Goal: Task Accomplishment & Management: Complete application form

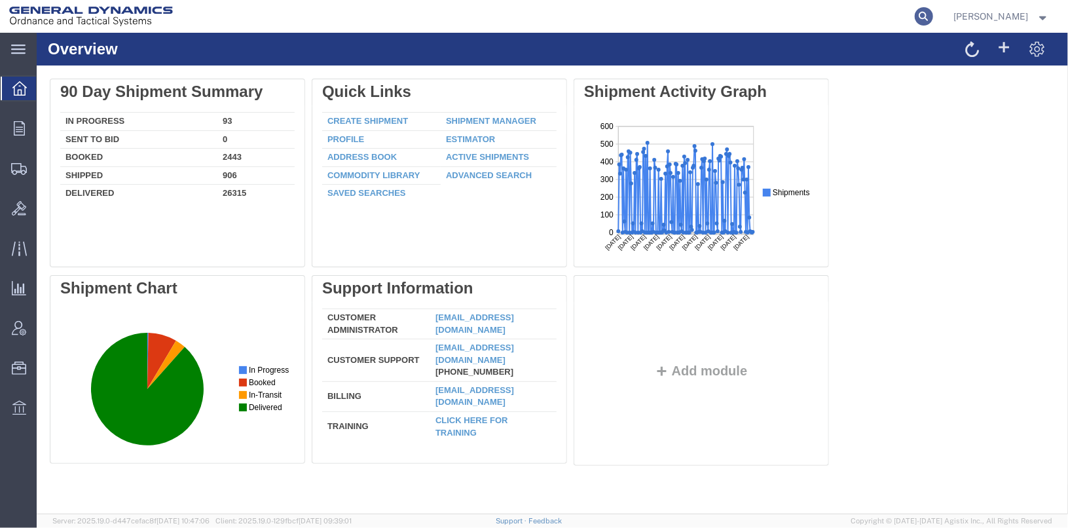
click at [933, 15] on icon at bounding box center [924, 16] width 18 height 18
type input "25414"
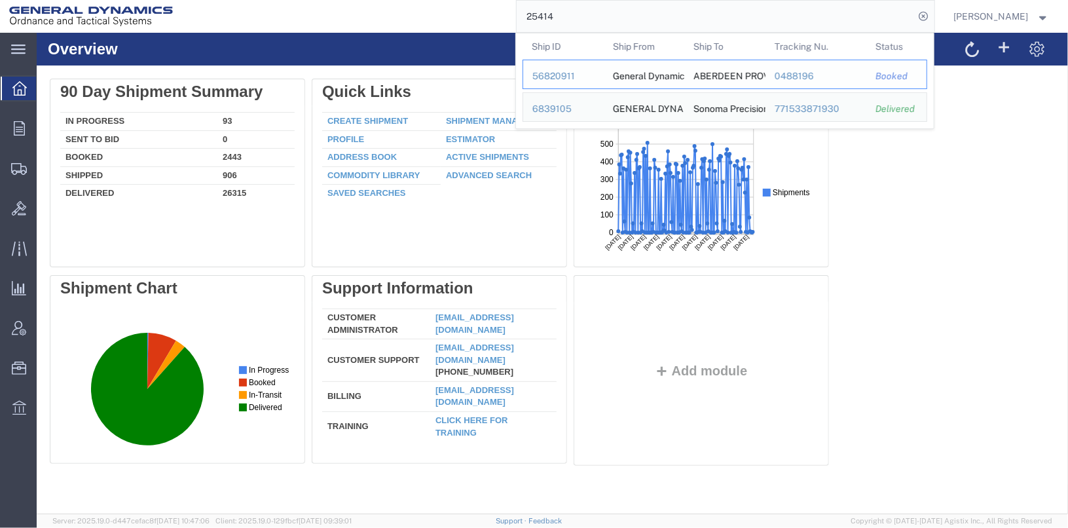
click at [569, 72] on div "56820911" at bounding box center [564, 76] width 62 height 14
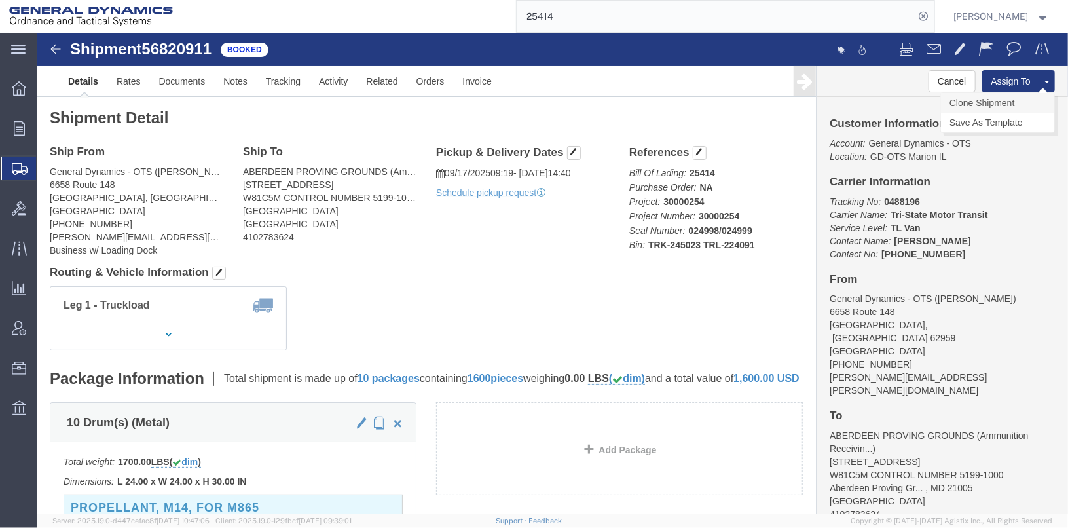
click link "Clone Shipment"
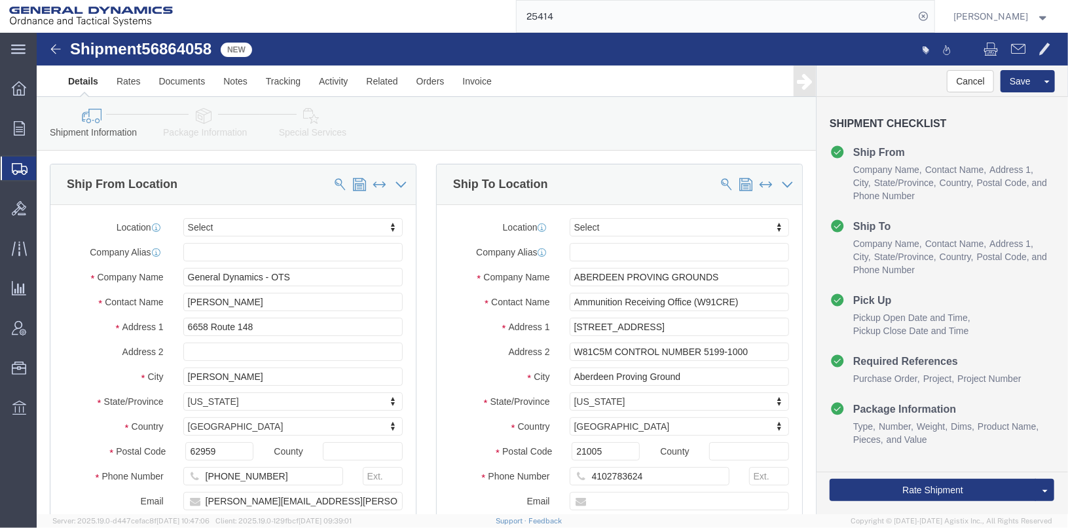
select select
click input "W81C5M CONTROL NUMBER 5199-1000"
type input "W81C5M CONTROL NUMBER 5251-1000"
click input "4102783624"
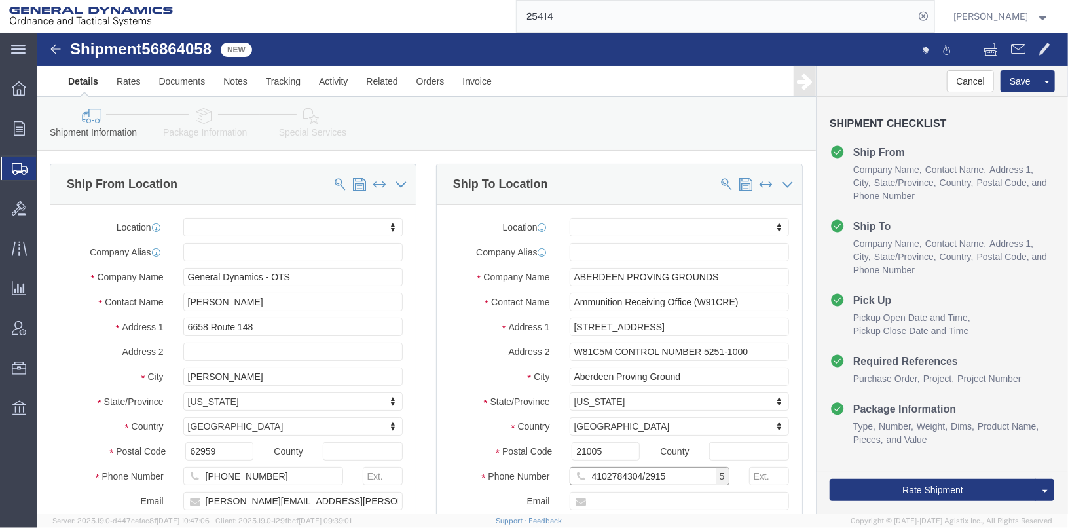
click input "4102784304/2915"
click input "410278-4304/2915"
click input "410-278-4304/2915"
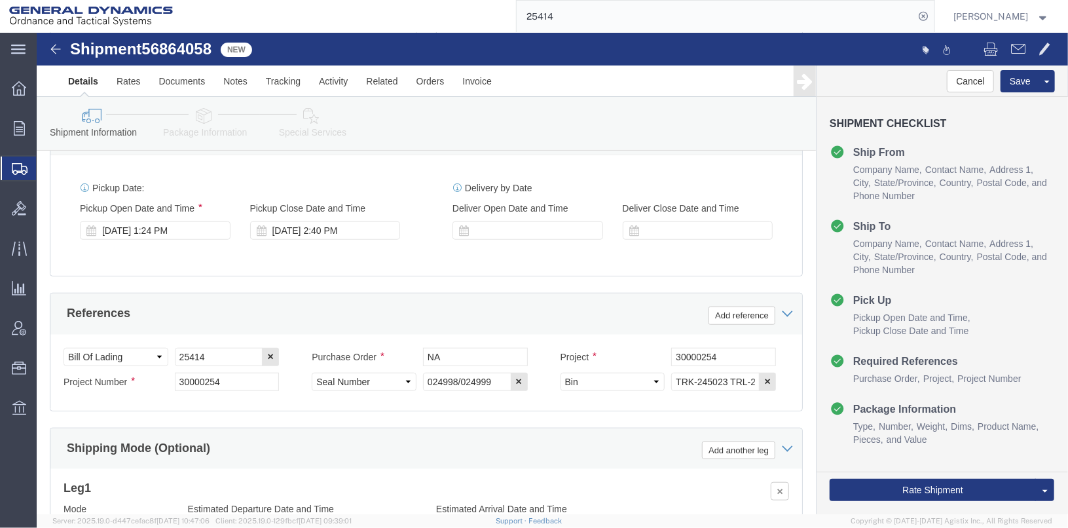
scroll to position [524, 0]
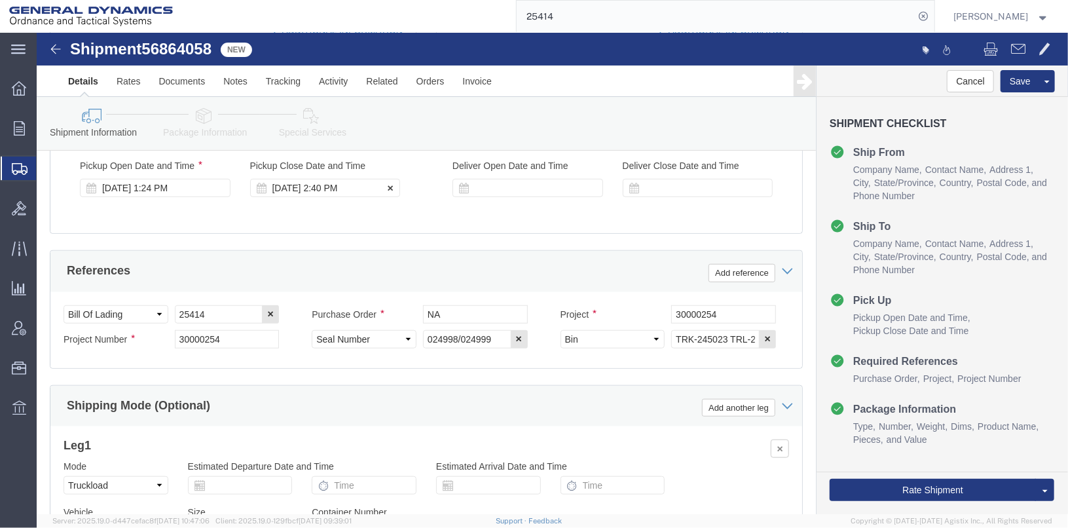
type input "1-410-278-4304/2915"
click div "Sep 18 2025 2:40 PM"
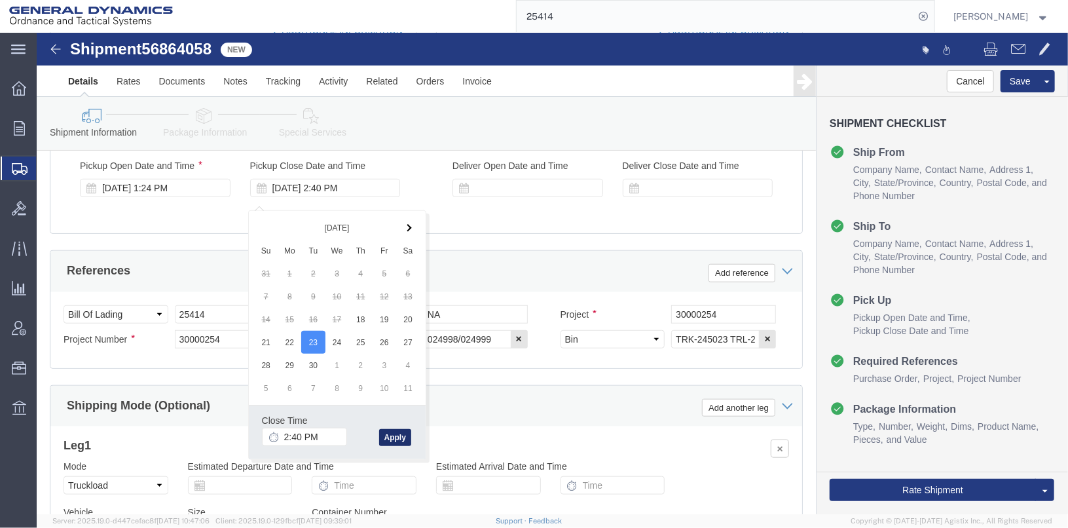
click button "Apply"
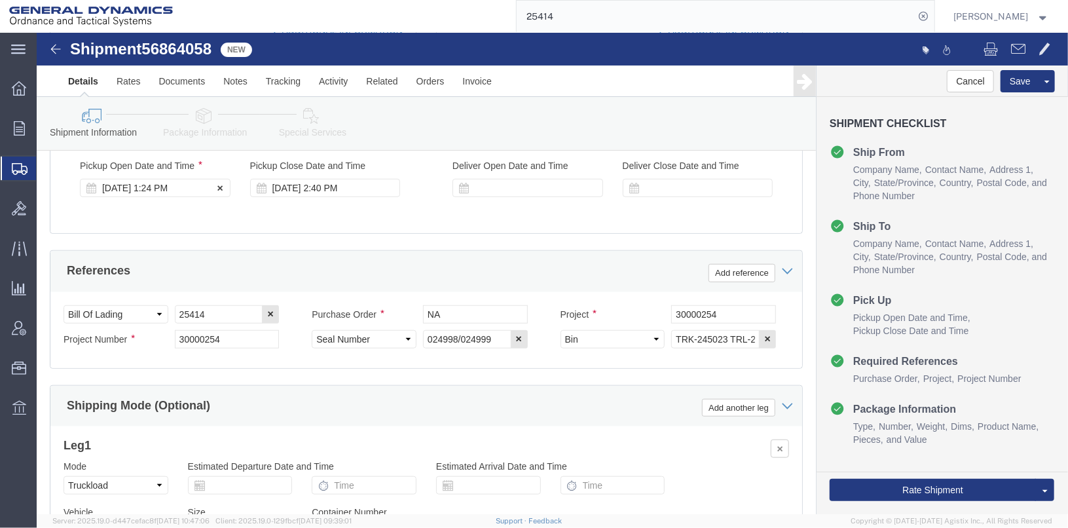
click div "Sep 18 2025 1:24 PM"
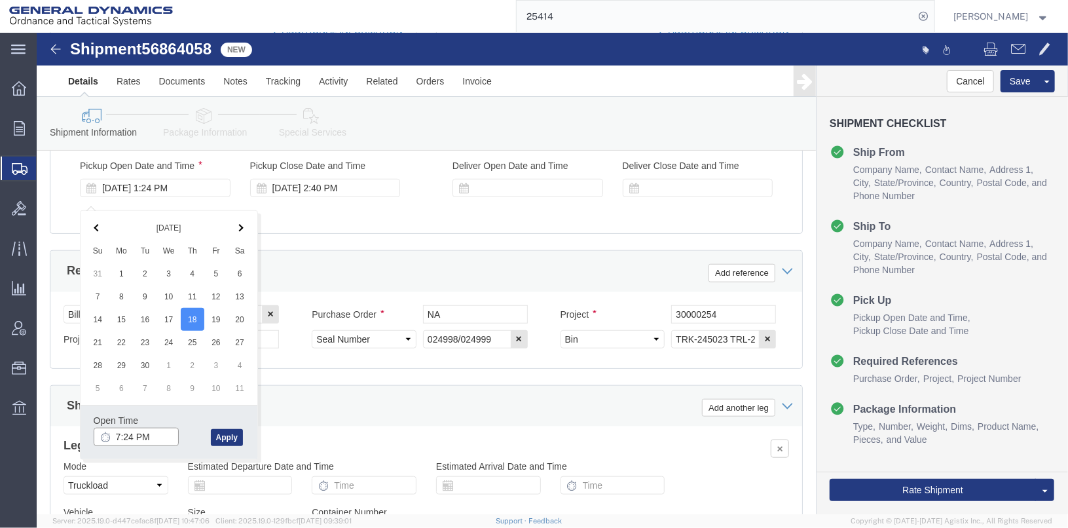
click input "7:24 PM"
type input "7:24 AM"
click button "Apply"
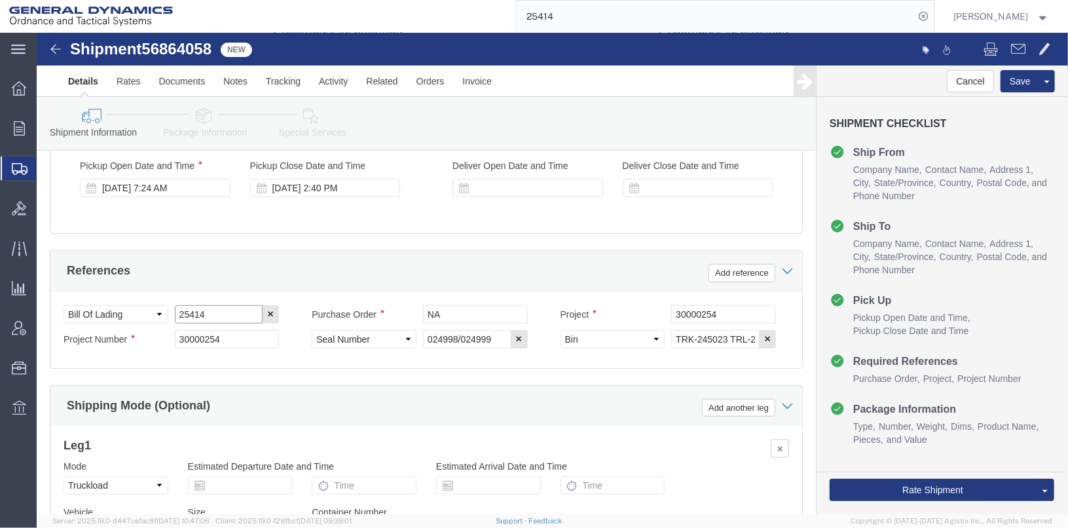
click input "25414"
type input "25420"
click div "30000254"
click input "30000254"
type input "3"
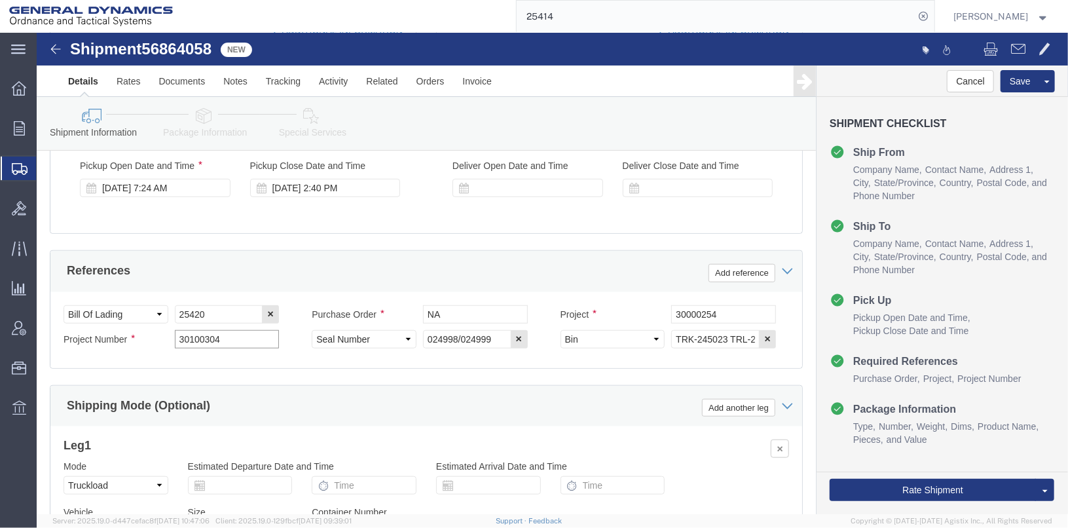
drag, startPoint x: 212, startPoint y: 316, endPoint x: 103, endPoint y: 310, distance: 108.9
click div "Project Number 30100304"
type input "30100304"
drag, startPoint x: 692, startPoint y: 287, endPoint x: 604, endPoint y: 295, distance: 88.1
click div "Project 30000254"
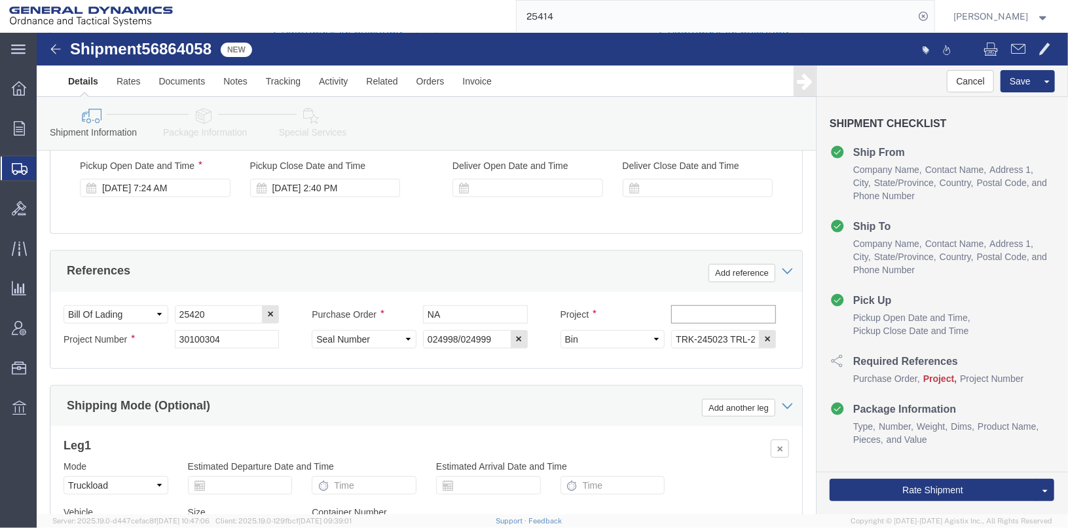
paste input "30100304"
type input "30100304"
click input "TRK-245023 TRL-224091"
click input "TRK- TRL-224091"
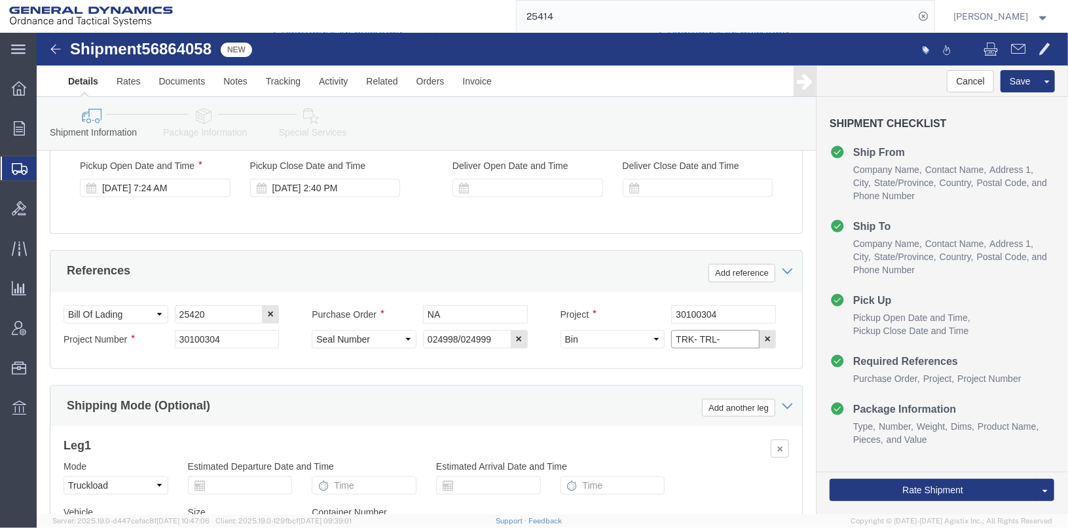
type input "TRK- TRL-"
click input "024998/024999"
click input "024996/024999"
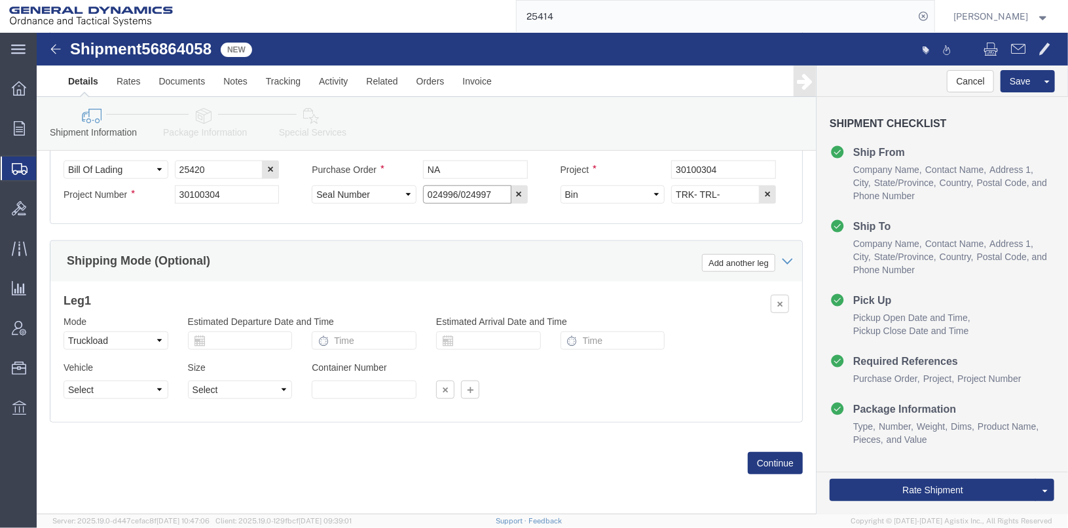
scroll to position [676, 0]
type input "024996/024997"
click button "Continue"
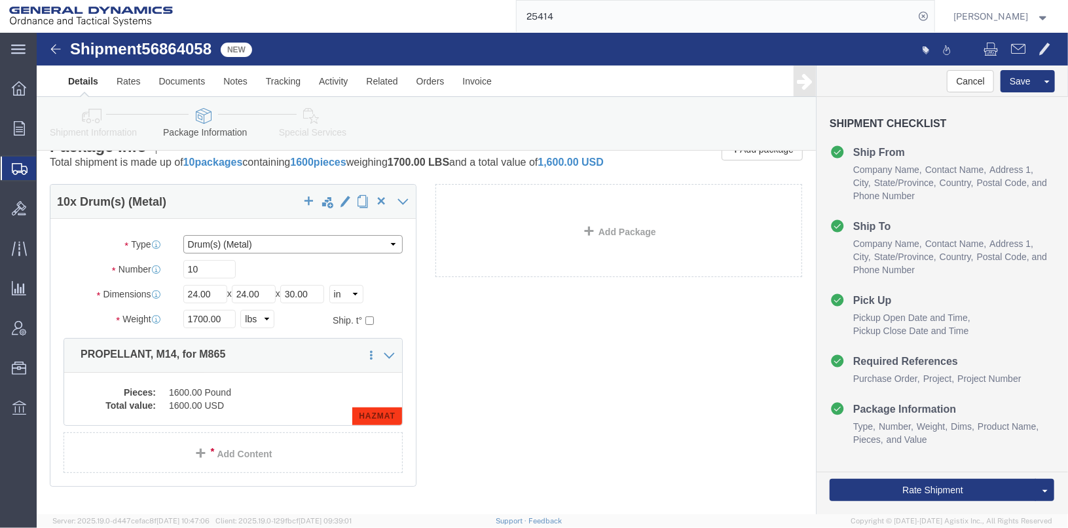
click select "Select Bale(s) Basket(s) Bolt(s) Bottle(s) Buckets Bulk Bundle(s) Can(s) Cardbo…"
select select "SKID"
click select "Select Bale(s) Basket(s) Bolt(s) Bottle(s) Buckets Bulk Bundle(s) Can(s) Cardbo…"
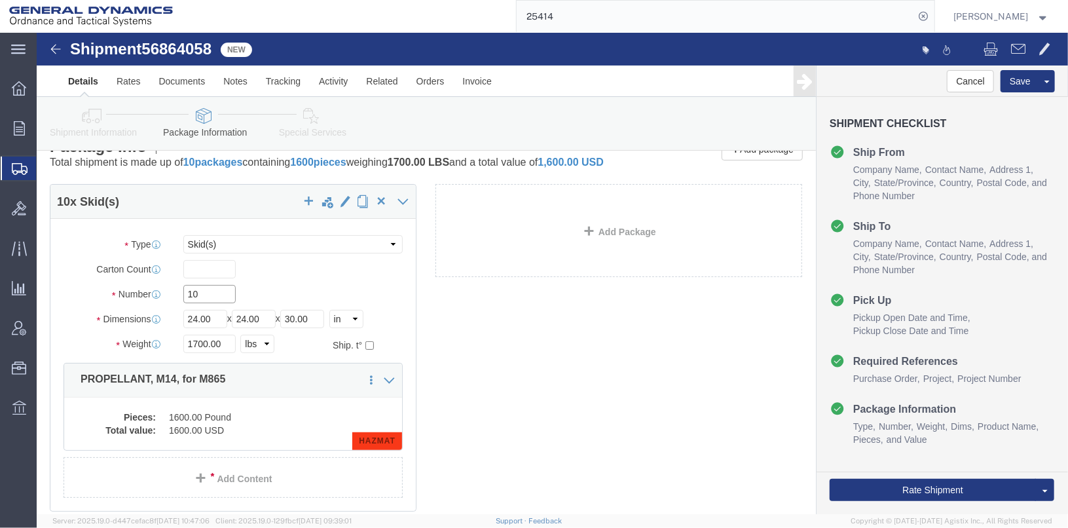
drag, startPoint x: 168, startPoint y: 274, endPoint x: 106, endPoint y: 261, distance: 62.9
click div "Package Type Select Bale(s) Basket(s) Bolt(s) Bottle(s) Buckets Bulk Bundle(s) …"
type input "2"
click div "Package Type Select Bale(s) Basket(s) Bolt(s) Bottle(s) Buckets Bulk Bundle(s) …"
click input "24.00"
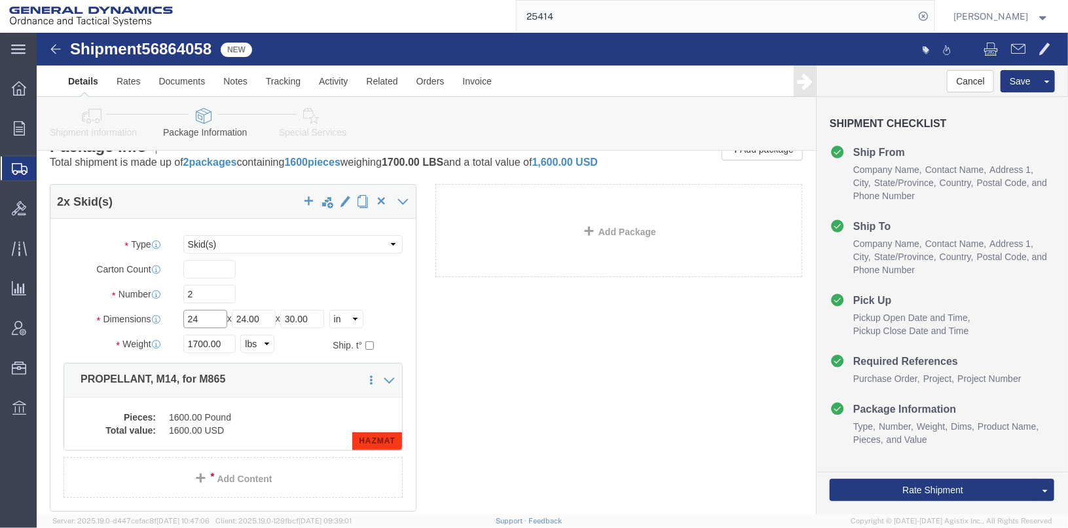
type input "2"
type input "40"
type input "48"
type input "40"
drag, startPoint x: 182, startPoint y: 322, endPoint x: 129, endPoint y: 324, distance: 53.1
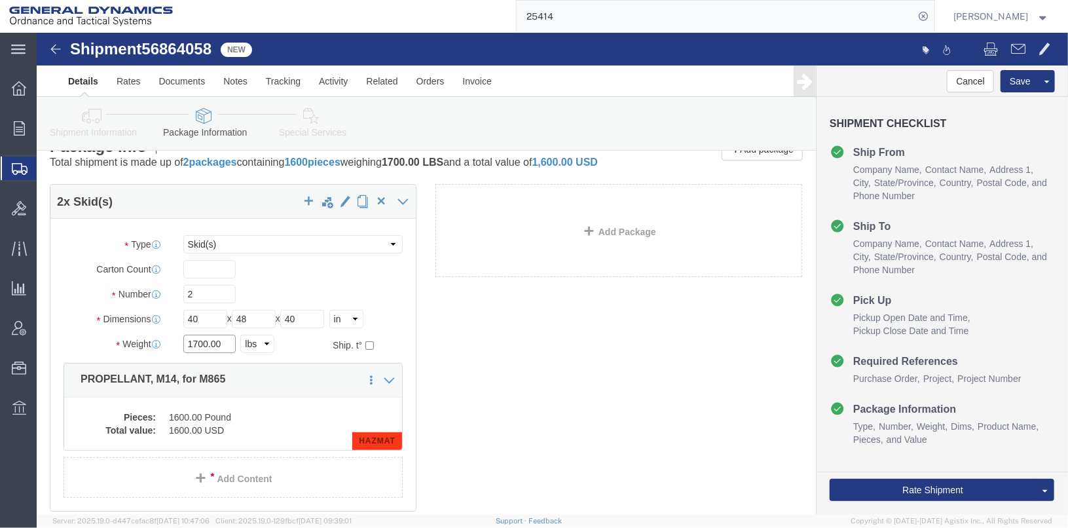
click div "Weight 1700.00 Select kgs lbs Ship. t°"
click dd "1600.00 USD"
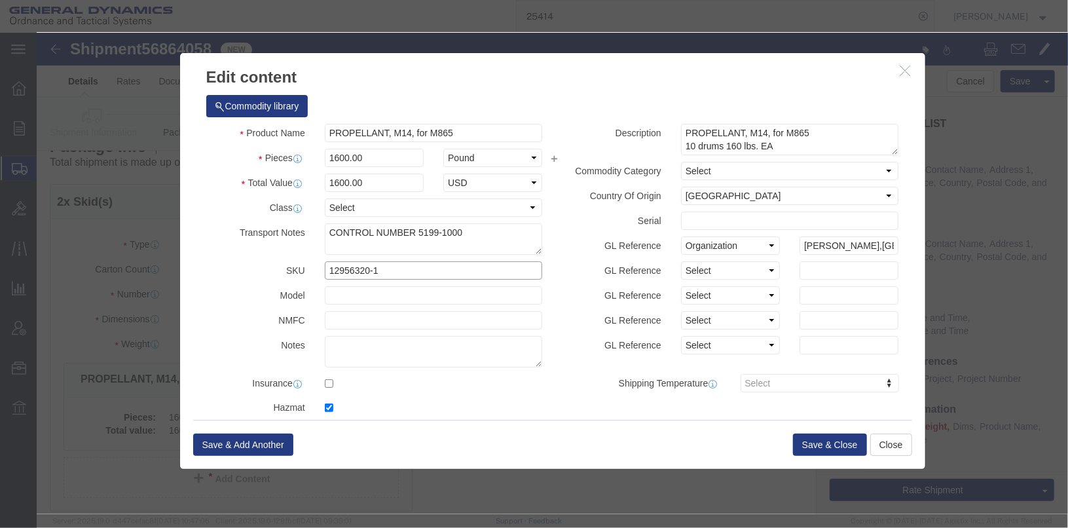
drag, startPoint x: 338, startPoint y: 235, endPoint x: 237, endPoint y: 228, distance: 101.1
click div "SKU 12956320-1"
type input "13029938"
drag, startPoint x: 436, startPoint y: 102, endPoint x: 264, endPoint y: 90, distance: 172.0
click div "Product Name PROPELLANT, M14, for M865"
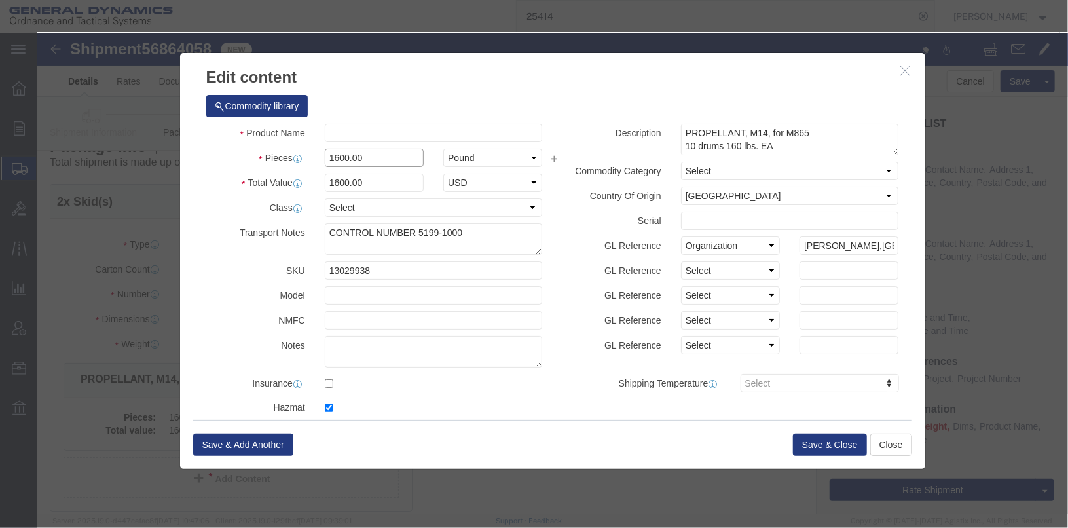
drag, startPoint x: 322, startPoint y: 125, endPoint x: 260, endPoint y: 126, distance: 62.2
click div "Pieces 1600.00 Select Bag Barrels 100Board Feet Bottle Box Blister Pack Carats …"
type input "40"
click label "Total Value"
drag, startPoint x: 319, startPoint y: 150, endPoint x: 217, endPoint y: 148, distance: 101.5
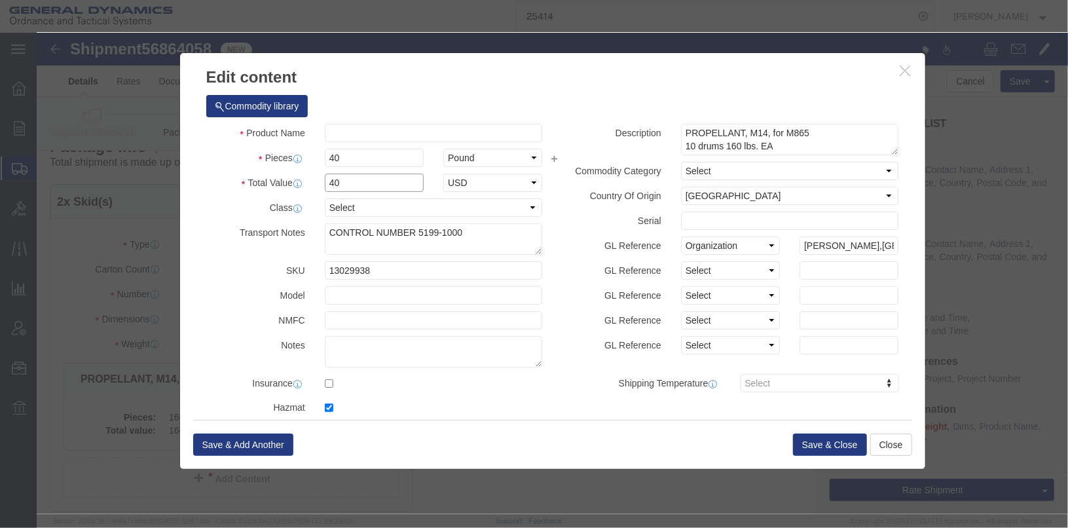
click div "Total Value Total value of all the pieces 40 Select ADP AED AFN ALL AMD AOA ARS…"
type input "1000"
click label "Class"
click textarea "PROPELLANT, M14, for M865 10 drums 160 lbs. EA LOT BSO21L-G73606 CONTROL NUMBER…"
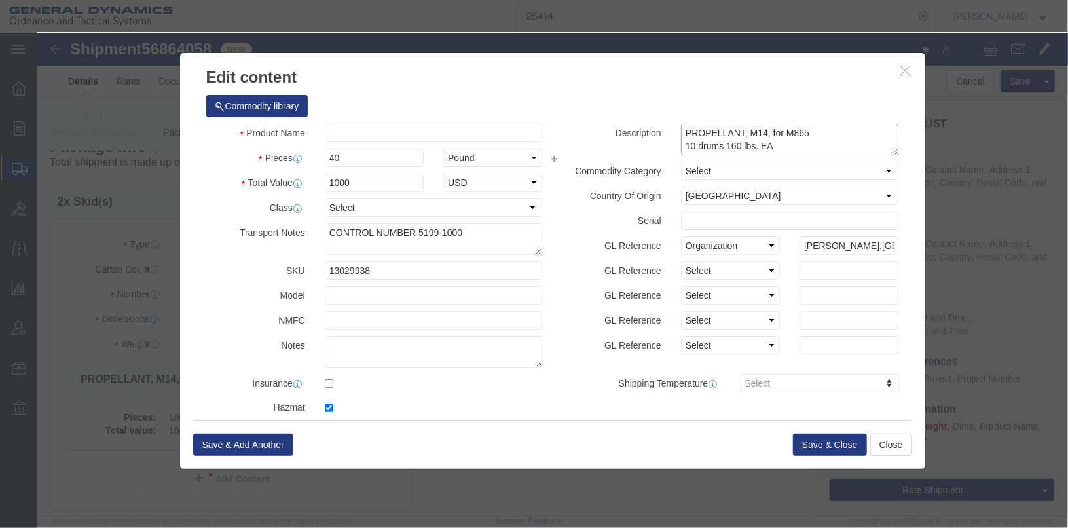
drag, startPoint x: 766, startPoint y: 98, endPoint x: 624, endPoint y: 97, distance: 141.5
click div "Description PROPELLANT, M14, for M865 10 drums 160 lbs. EA LOT BSO21L-G73606 CO…"
type textarea "10 drums 160 lbs. EA LOT BSO21L-G73606 CONTROL NUMBER 5251-1000"
click input "text"
click input "105mm m724a2"
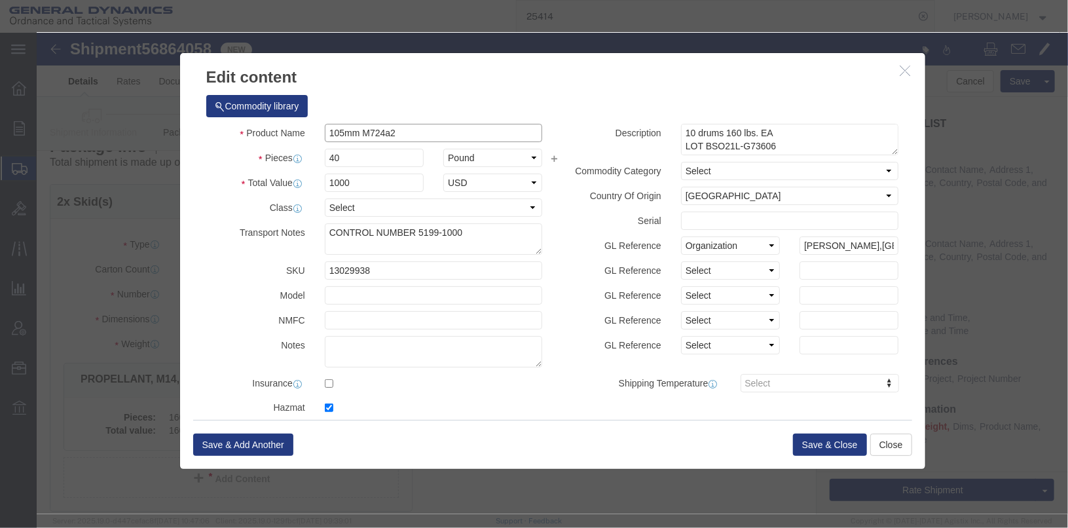
click input "105mm M724a2"
drag, startPoint x: 356, startPoint y: 100, endPoint x: 286, endPoint y: 102, distance: 70.1
click input "105mm M724A2"
type input "105mm M724A2"
paste textarea "105mm M724A2"
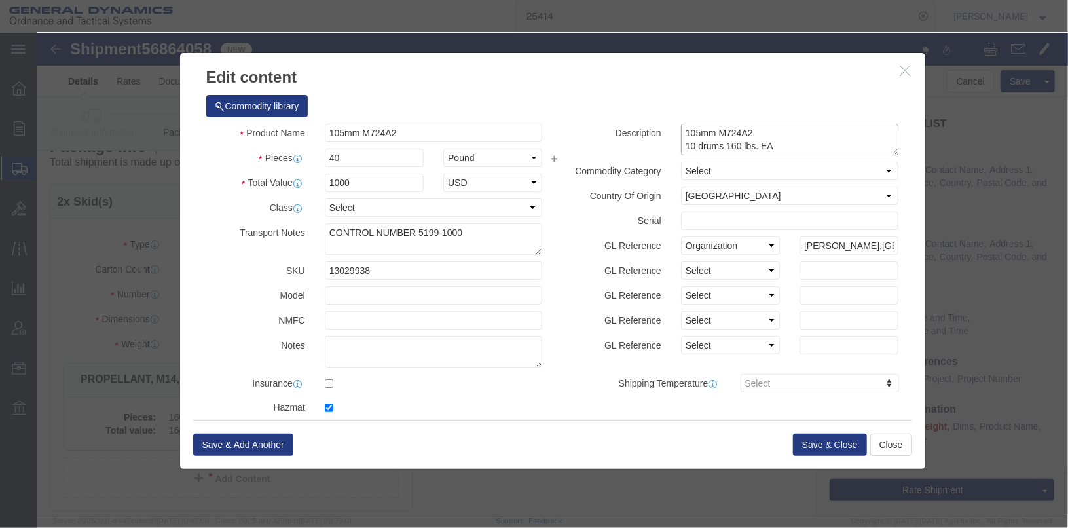
drag, startPoint x: 728, startPoint y: 113, endPoint x: 642, endPoint y: 103, distance: 86.3
click textarea "PROPELLANT, M14, for M865 10 drums 160 lbs. EA LOT BSO21L-G73606 CONTROL NUMBER…"
drag, startPoint x: 744, startPoint y: 113, endPoint x: 734, endPoint y: 113, distance: 10.5
click textarea "PROPELLANT, M14, for M865 10 drums 160 lbs. EA LOT BSO21L-G73606 CONTROL NUMBER…"
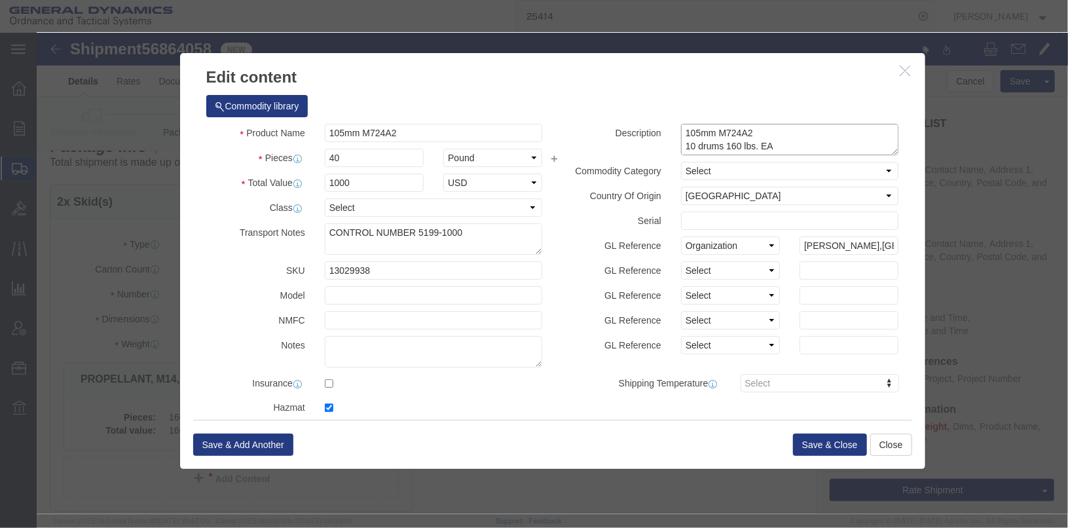
scroll to position [5, 0]
drag, startPoint x: 715, startPoint y: 113, endPoint x: 637, endPoint y: 111, distance: 78.6
click textarea "PROPELLANT, M14, for M865 10 drums 160 lbs. EA LOT BSO21L-G73606 CONTROL NUMBER…"
drag, startPoint x: 734, startPoint y: 107, endPoint x: 634, endPoint y: 107, distance: 100.2
click div "PROPELLANT, M14, for M865 10 drums 160 lbs. EA LOT BSO21L-G73606 CONTROL NUMBER…"
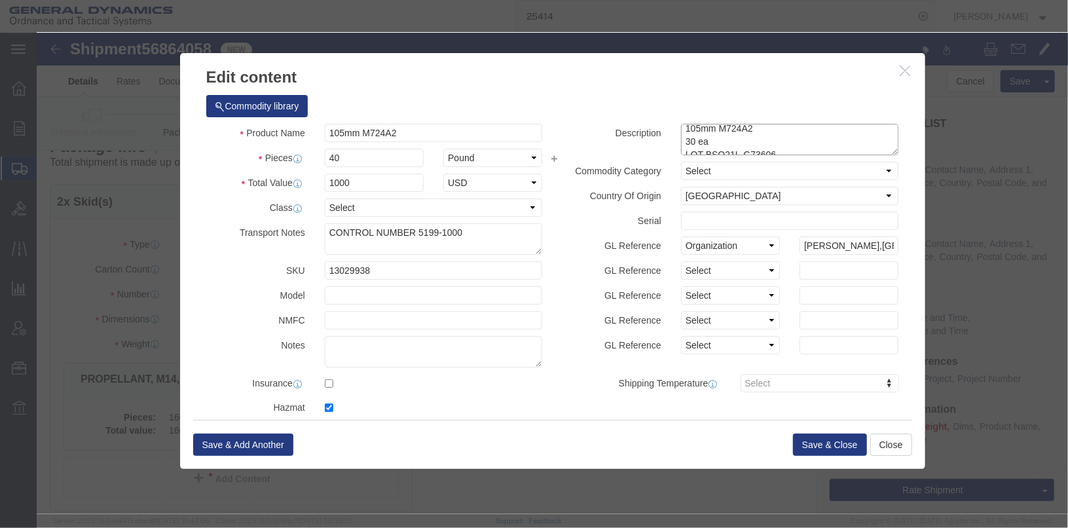
scroll to position [26, 0]
click textarea "PROPELLANT, M14, for M865 10 drums 160 lbs. EA LOT BSO21L-G73606 CONTROL NUMBER…"
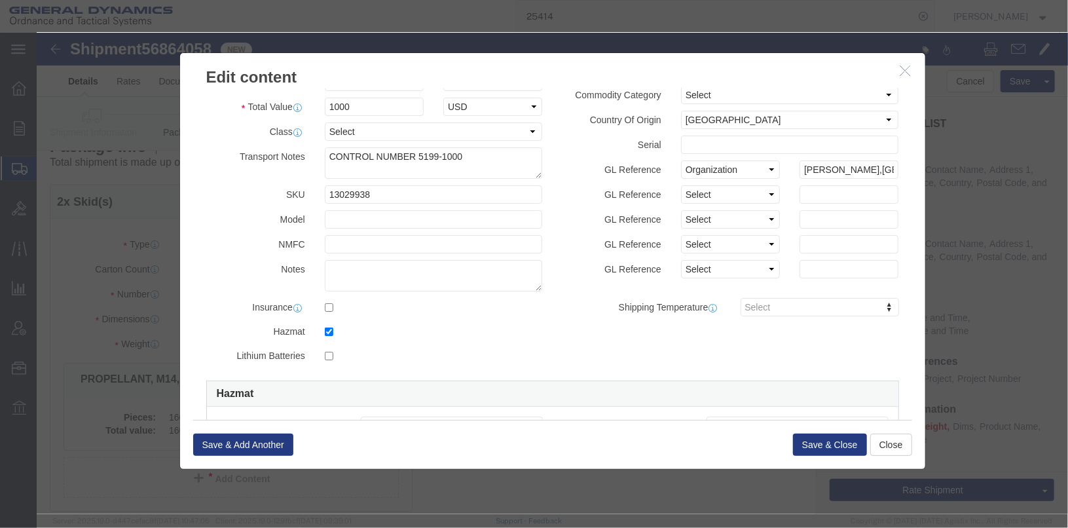
scroll to position [262, 0]
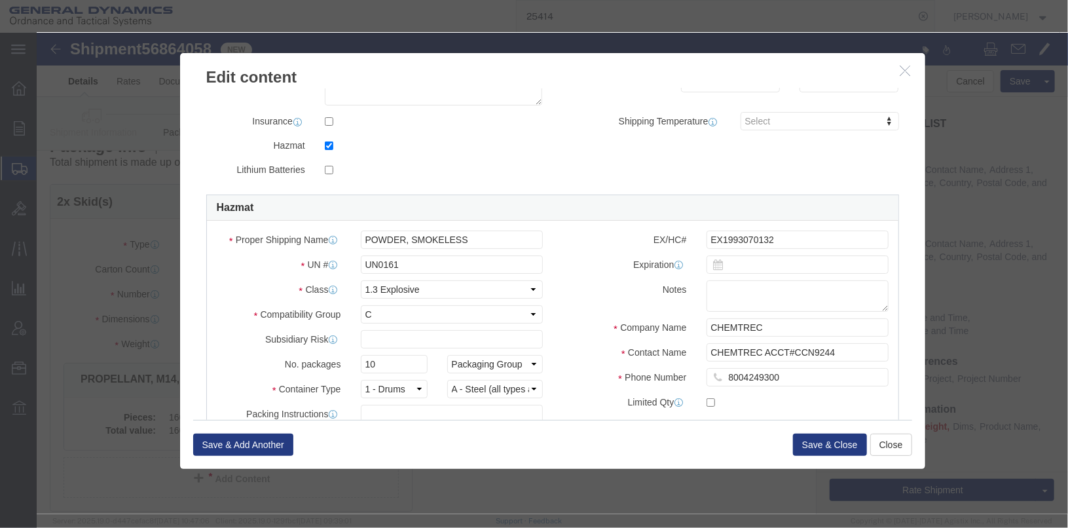
type textarea "105mm M724A2 30 ea LOT OLM25H001S549 10 ea LOT OLM25J001S555 CONTROL NUMBER 525…"
drag, startPoint x: 433, startPoint y: 204, endPoint x: 284, endPoint y: 206, distance: 149.3
click div "Proper Shipping Name POWDER, SMOKELESS"
click input "text"
type input "CARTRIDGES FOR WEAPONS, INERT PROJECTILE"
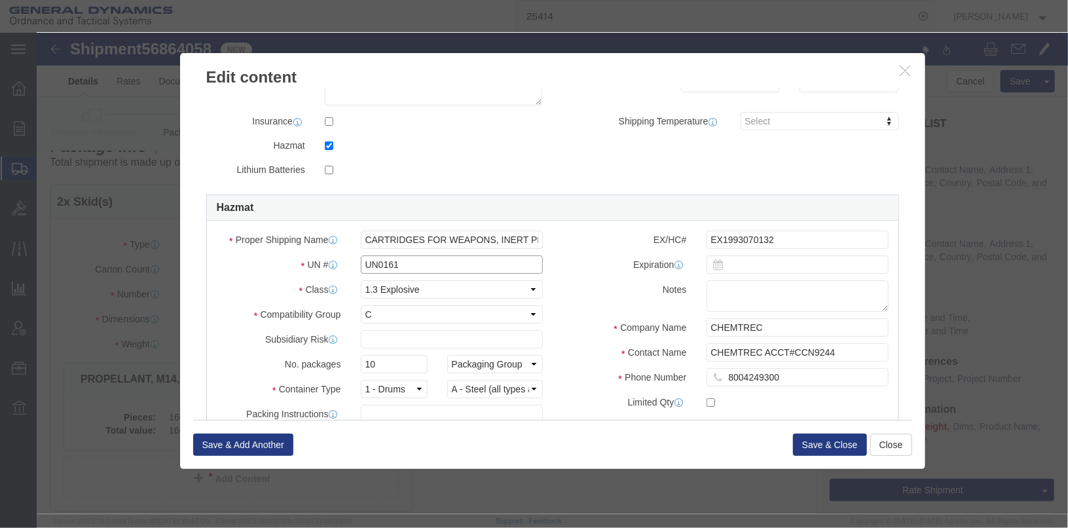
drag, startPoint x: 370, startPoint y: 229, endPoint x: 315, endPoint y: 225, distance: 55.1
click div "UN0161"
type input "0328"
click select "Select 1 Explosive 1.1 Explosive 1.2 Explosive 1.3 Explosive 1.4 Explosive 1.5 …"
select select "1.2 Explosive"
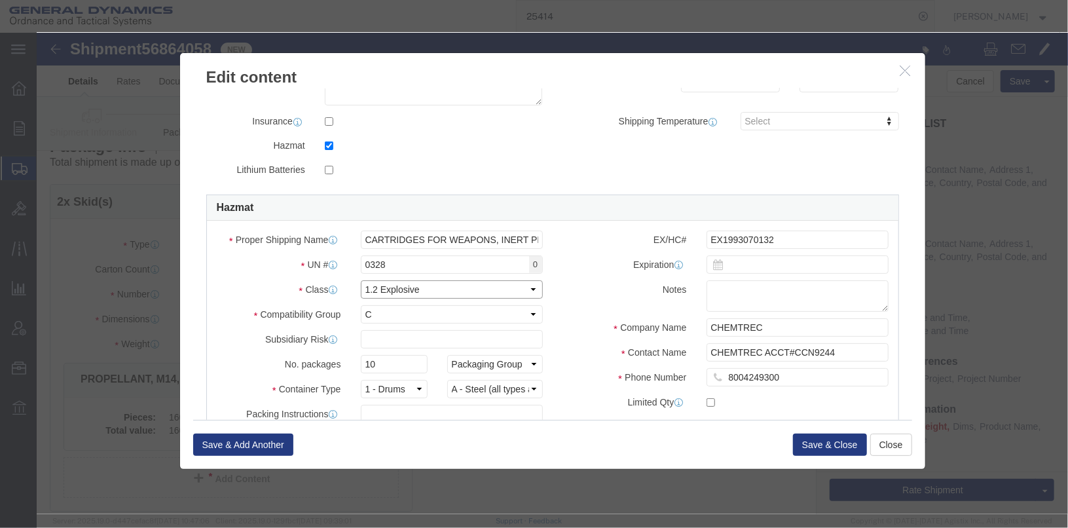
click select "Select 1 Explosive 1.1 Explosive 1.2 Explosive 1.3 Explosive 1.4 Explosive 1.5 …"
drag, startPoint x: 737, startPoint y: 199, endPoint x: 654, endPoint y: 211, distance: 83.4
click div "EX1993070132"
type input "EX2016030269"
drag, startPoint x: 338, startPoint y: 329, endPoint x: 290, endPoint y: 323, distance: 48.9
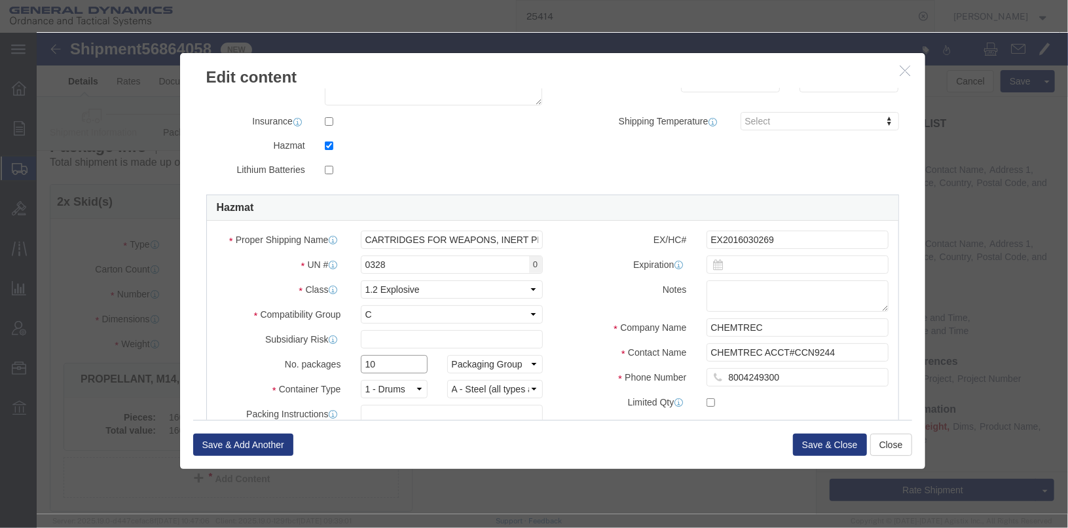
click div "No. packages 10 Packaging Group Packaging Group I II III"
type input "40"
click select "Select 1 - Drums 2 - Reserved 3 - Jerricans 4 - Boxes 5 - Bags 6 - Composite Pa…"
select select "BOXES"
click select "Select 1 - Drums 2 - Reserved 3 - Jerricans 4 - Boxes 5 - Bags 6 - Composite Pa…"
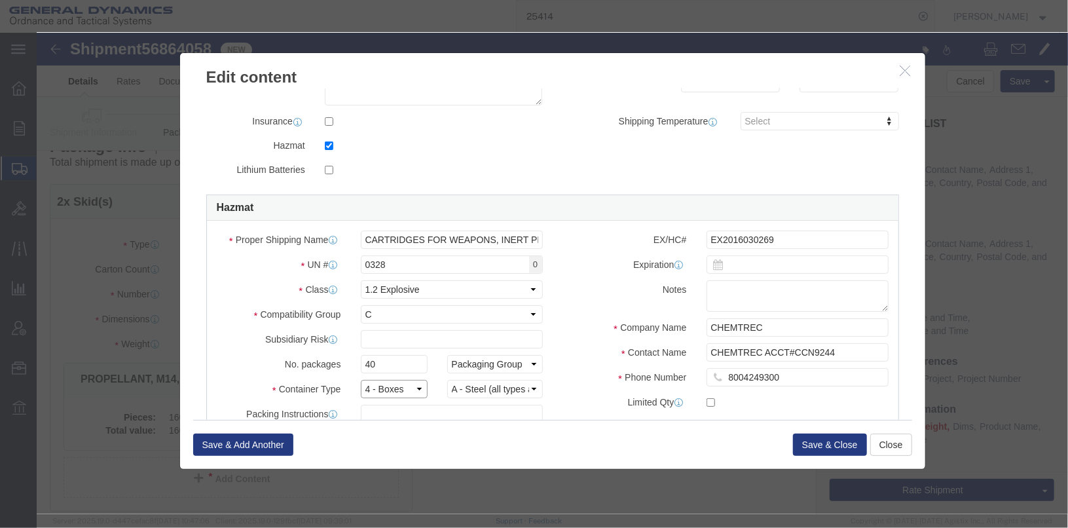
scroll to position [384, 0]
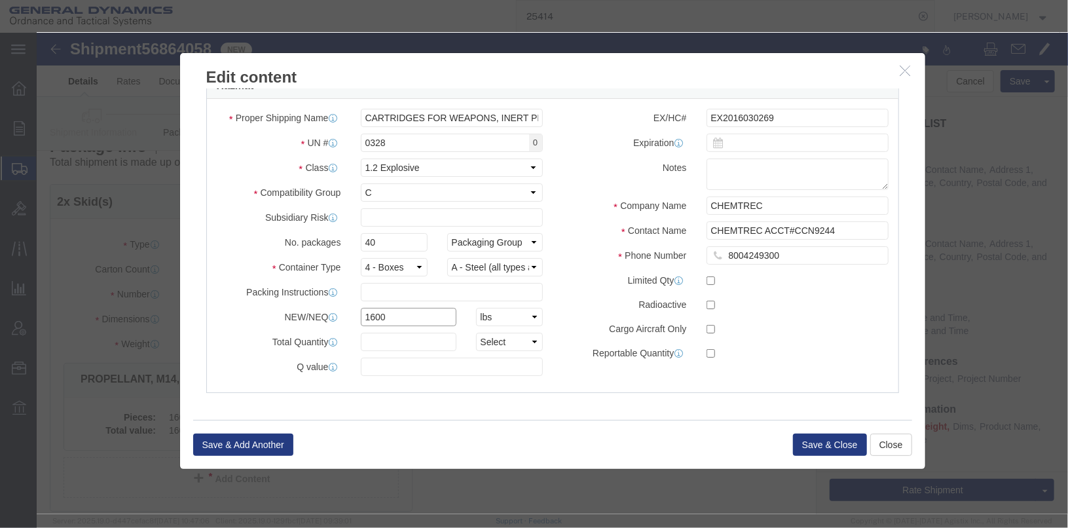
drag, startPoint x: 386, startPoint y: 280, endPoint x: 280, endPoint y: 281, distance: 105.5
click div "NEW/NEQ Net Explosive Weight / Net Explosive Quantity 1600 Select kgs lbs"
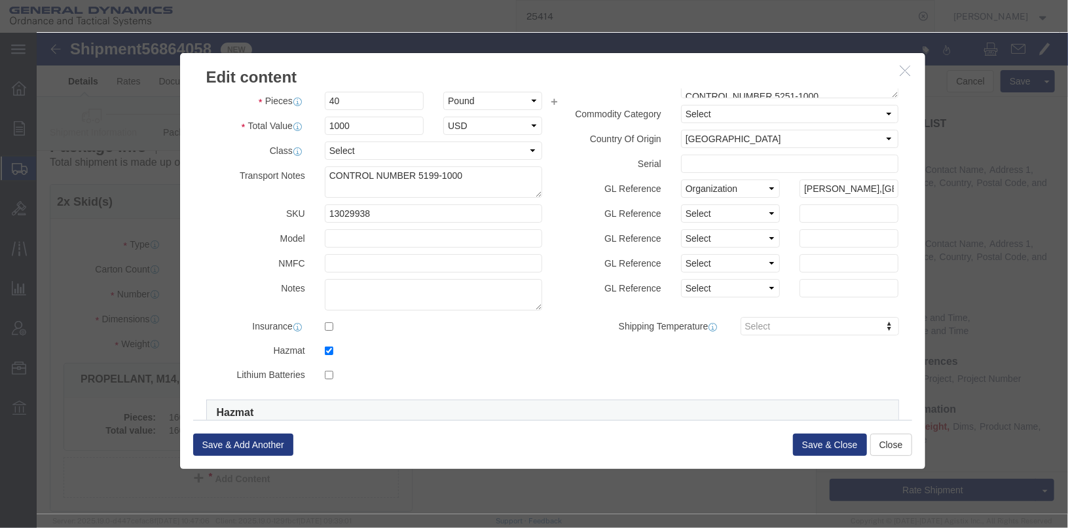
scroll to position [0, 0]
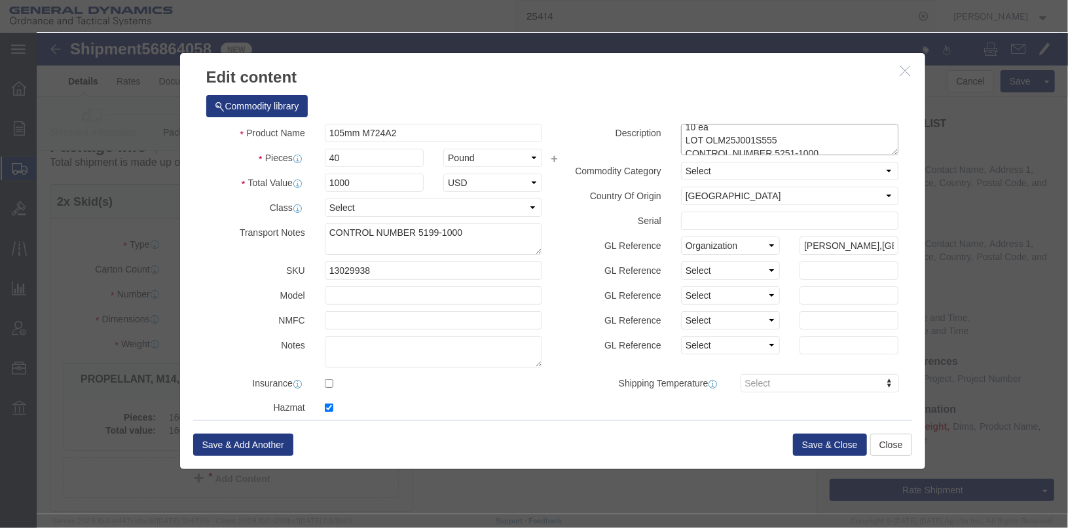
click textarea "PROPELLANT, M14, for M865 10 drums 160 lbs. EA LOT BSO21L-G73606 CONTROL NUMBER…"
paste textarea "NSN: 1315-01-593-8353"
type textarea "105mm M724A2 30 ea LOT OLM25H001S549 10 ea LOT OLM25J001S555 CONTROL NUMBER 525…"
click button "Save & Close"
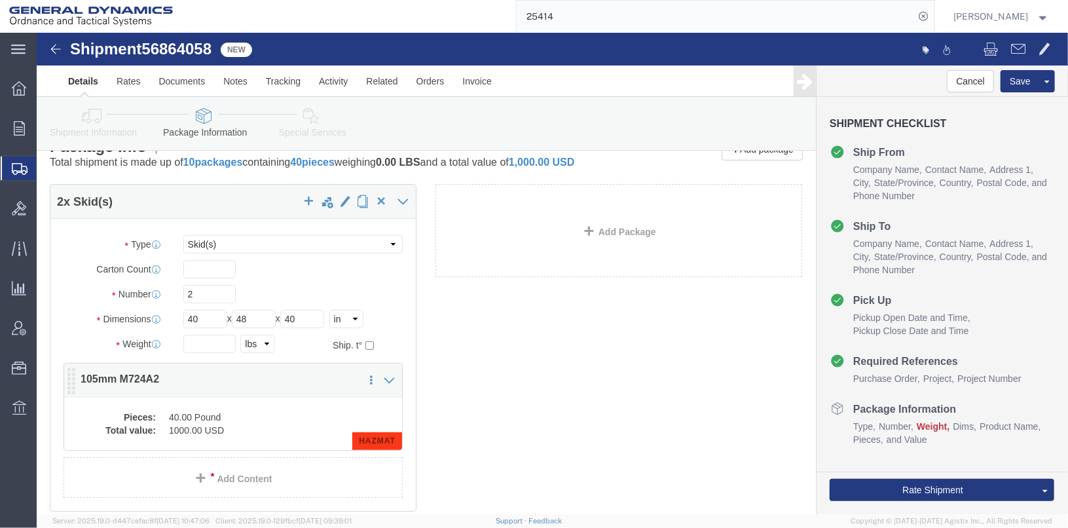
click div "Pieces: 40.00 Pound Total value: 1000.00 USD HAZMAT"
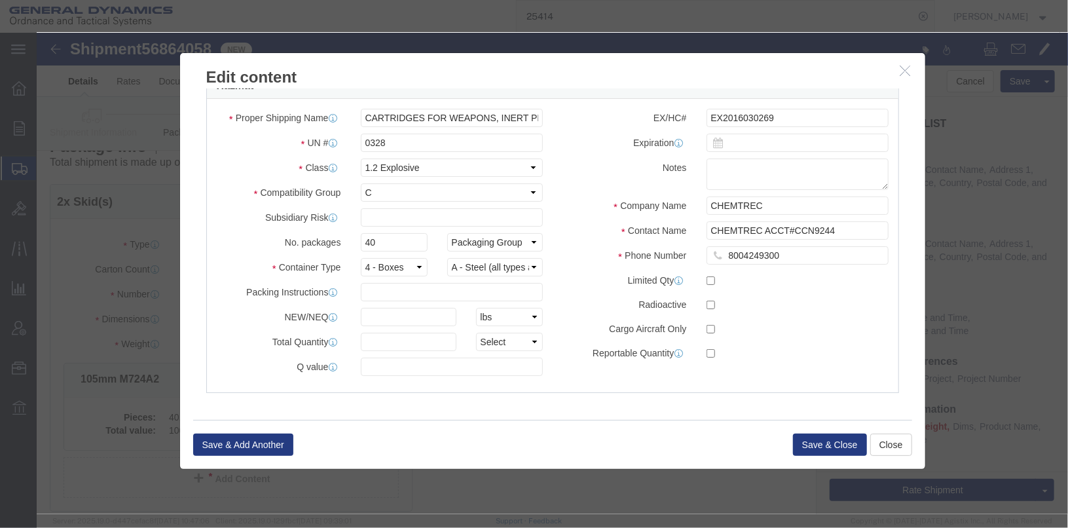
scroll to position [384, 0]
click input "text"
type input "480.428"
click button "Save & Close"
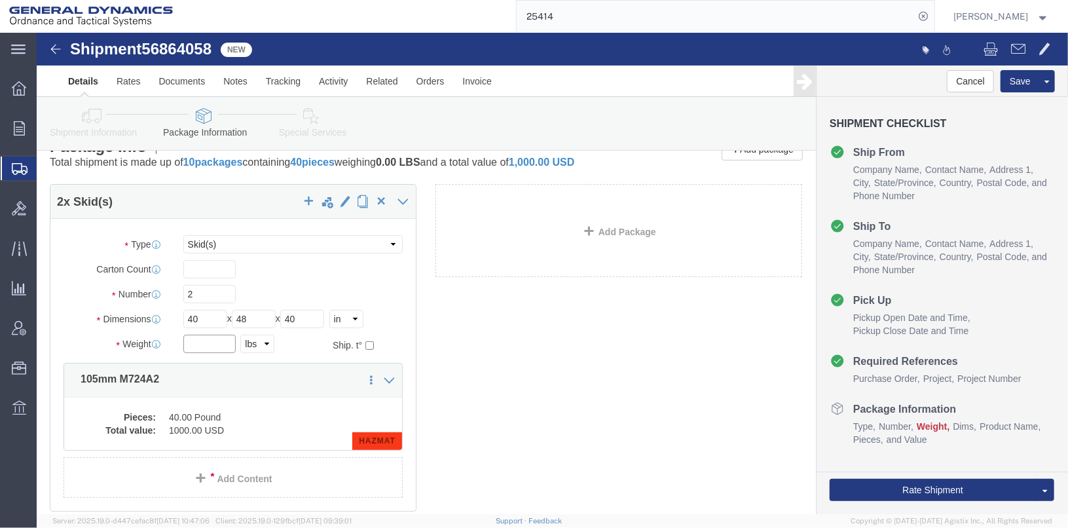
click input "text"
type input "2645"
click div "2 x Skid(s) Package Type Select Bale(s) Basket(s) Bolt(s) Bottle(s) Buckets Bul…"
click div "Package Type Select Bale(s) Basket(s) Bolt(s) Bottle(s) Buckets Bulk Bundle(s) …"
click dd "40.00 Pound"
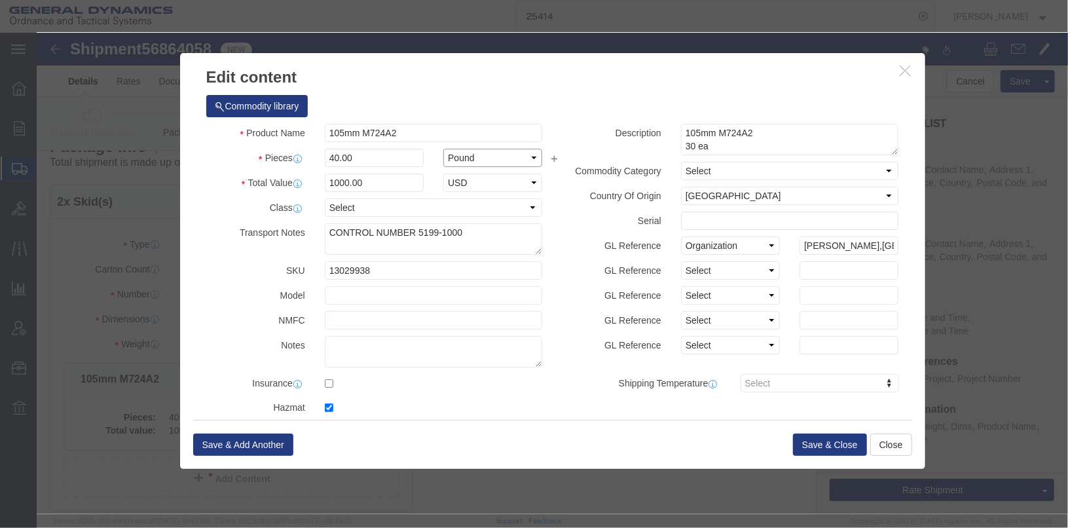
click select "Select Bag Barrels 100Board Feet Bottle Box Blister Pack Carats Can Capsule Car…"
select select "EA"
click select "Select Bag Barrels 100Board Feet Bottle Box Blister Pack Carats Can Capsule Car…"
click button "Save & Close"
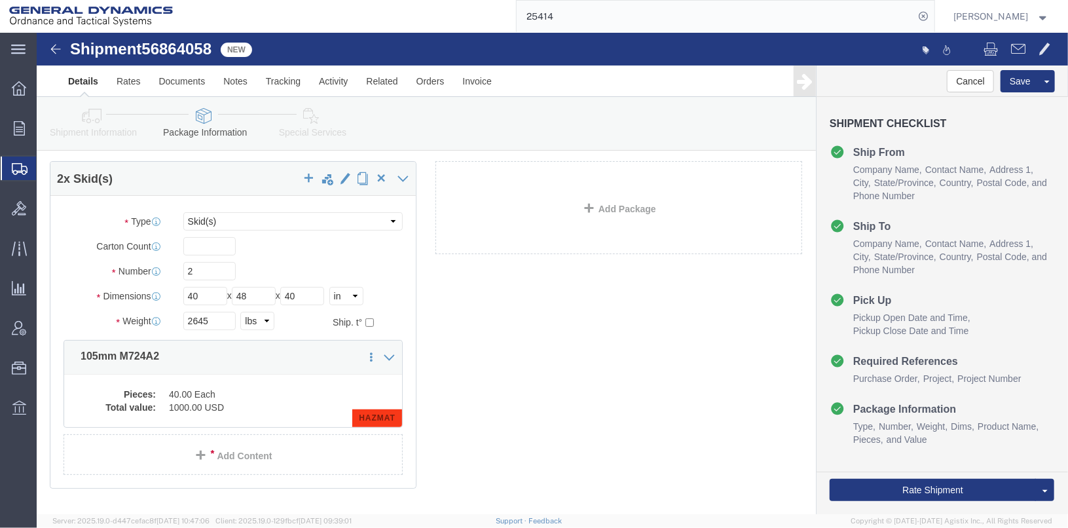
scroll to position [0, 0]
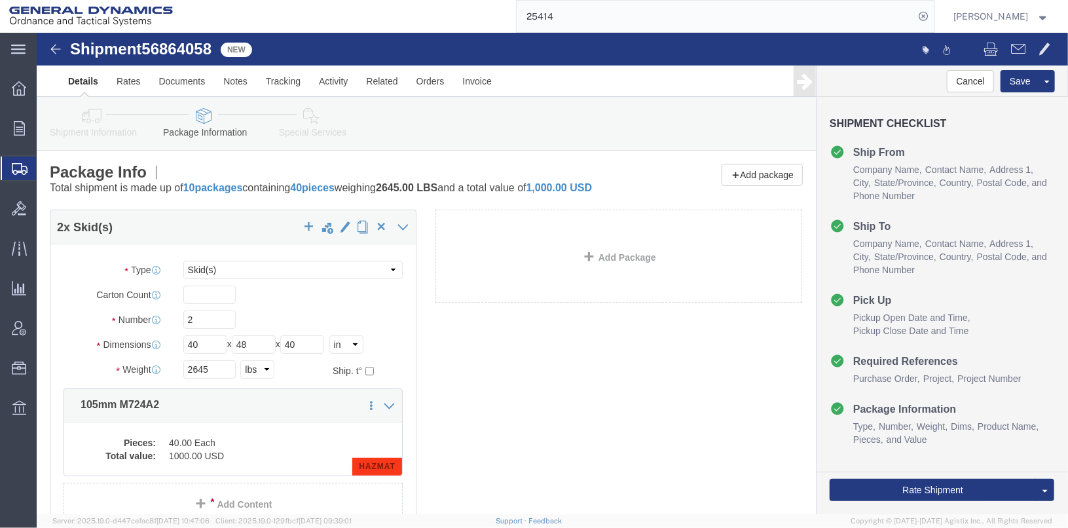
click icon
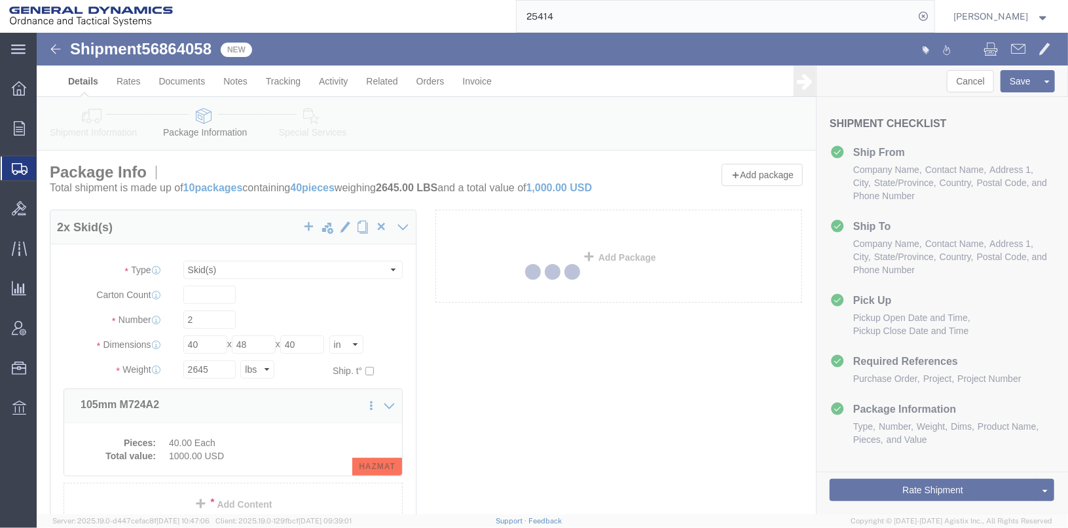
select select
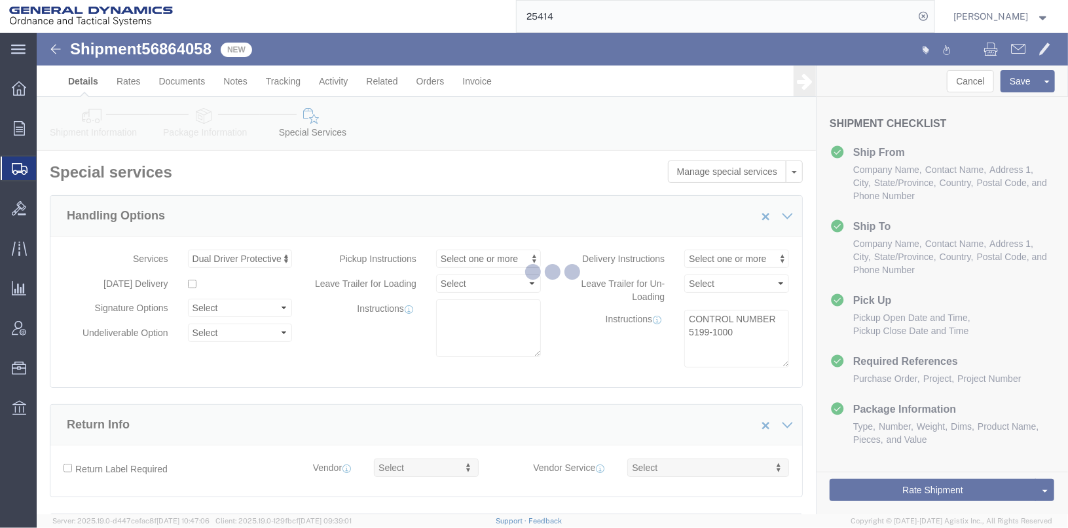
scroll to position [62, 0]
select select "DEPARTMENT"
select select "1763983"
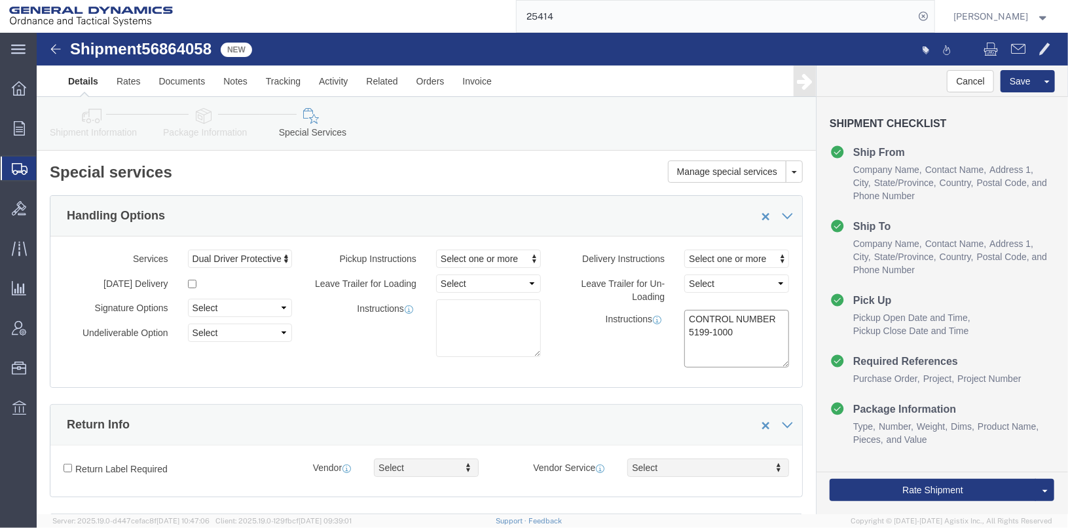
click textarea "CONTROL NUMBER 5199-1000"
type textarea "CONTROL NUMBER 5251-1000"
click button "Save"
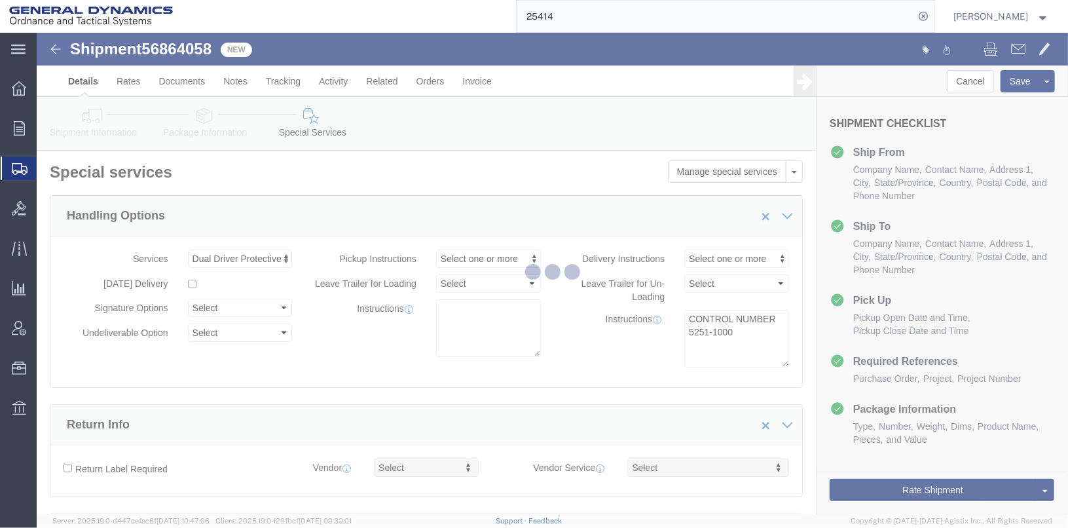
click at [212, 120] on div at bounding box center [553, 273] width 1032 height 481
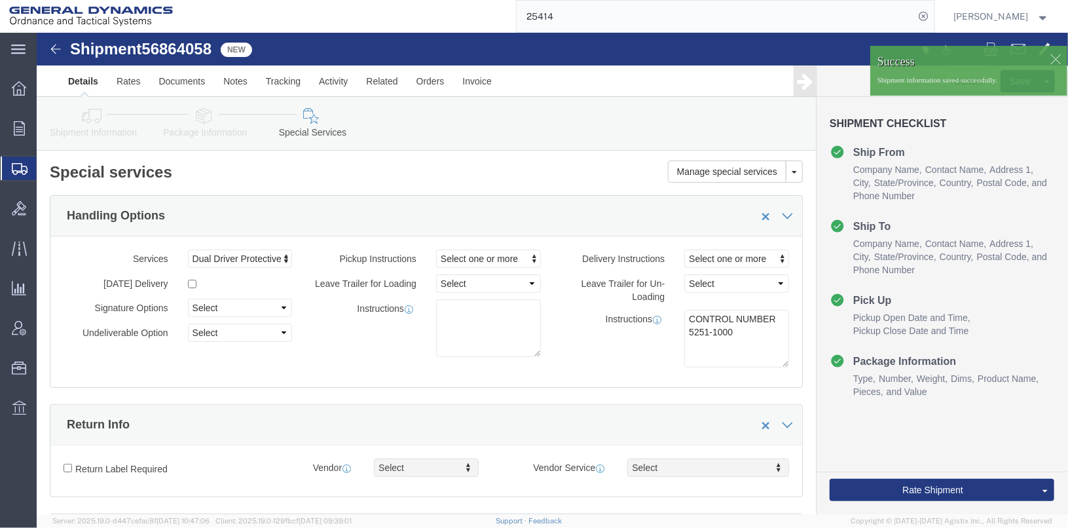
drag, startPoint x: 212, startPoint y: 120, endPoint x: 175, endPoint y: 87, distance: 49.2
click icon
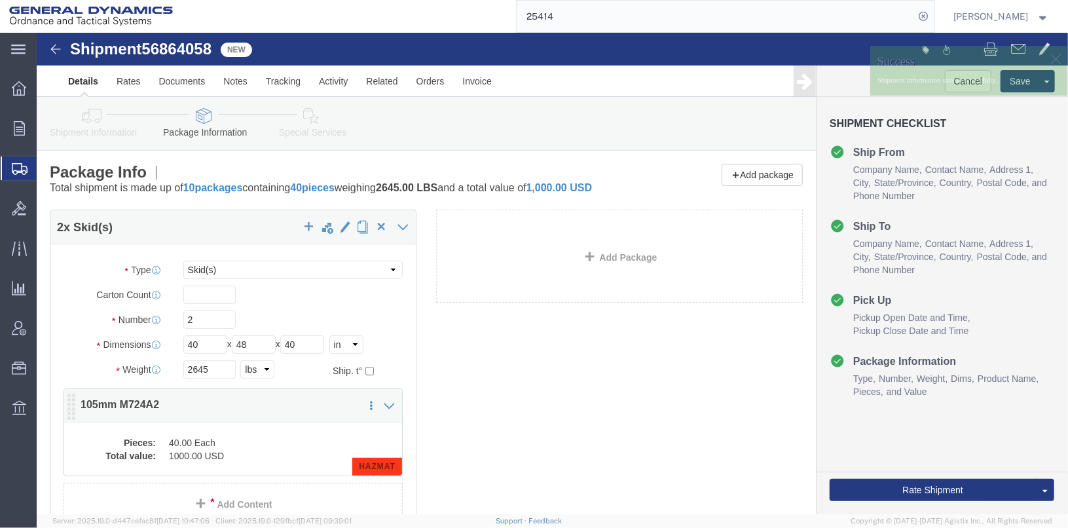
click div "Pieces: 40.00 Each Total value: 1000.00 USD HAZMAT"
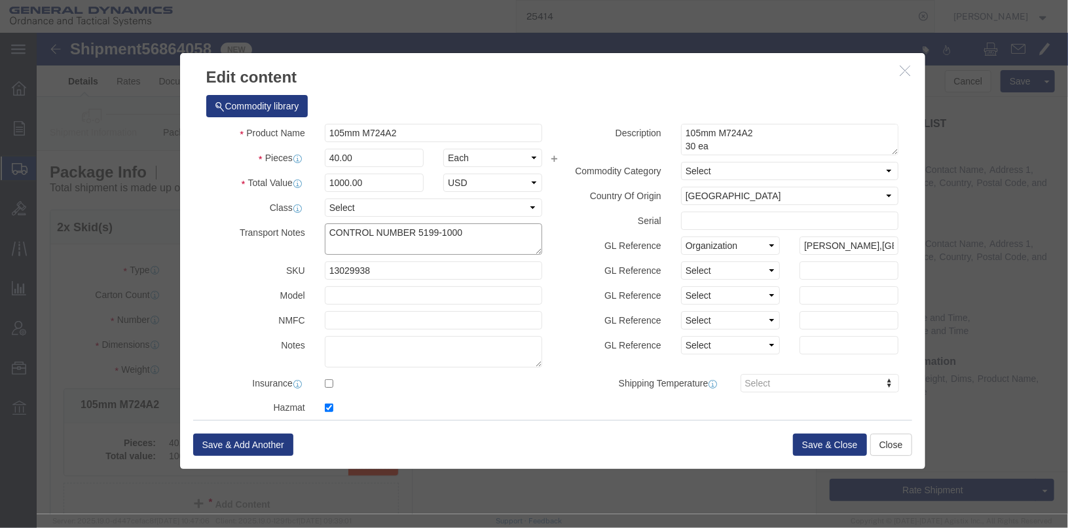
click textarea "CONTROL NUMBER 5199-1000"
type textarea "CONTROL NUMBER 5251-1000"
click button "Save & Close"
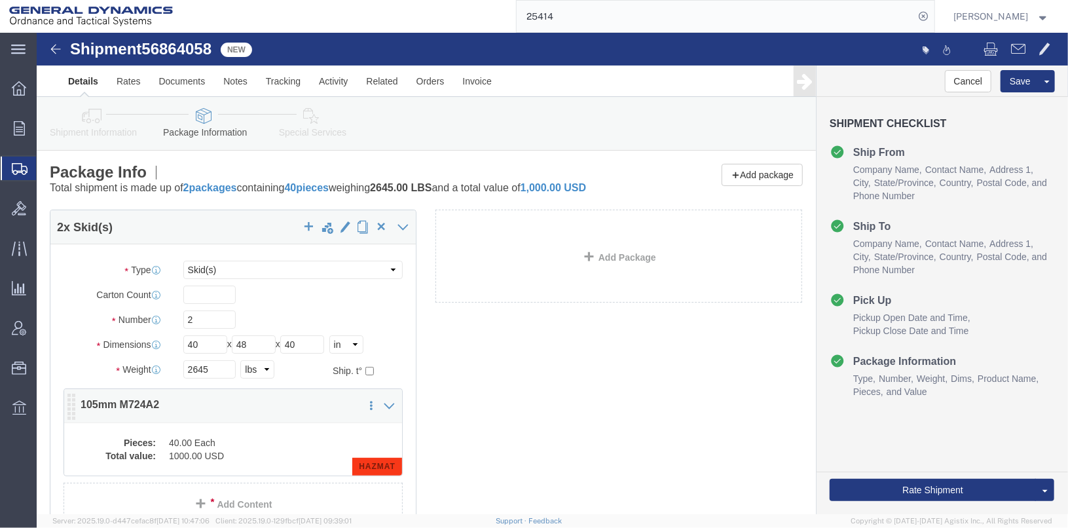
click dl "Pieces: 40.00 Each Total value: 1000.00 USD"
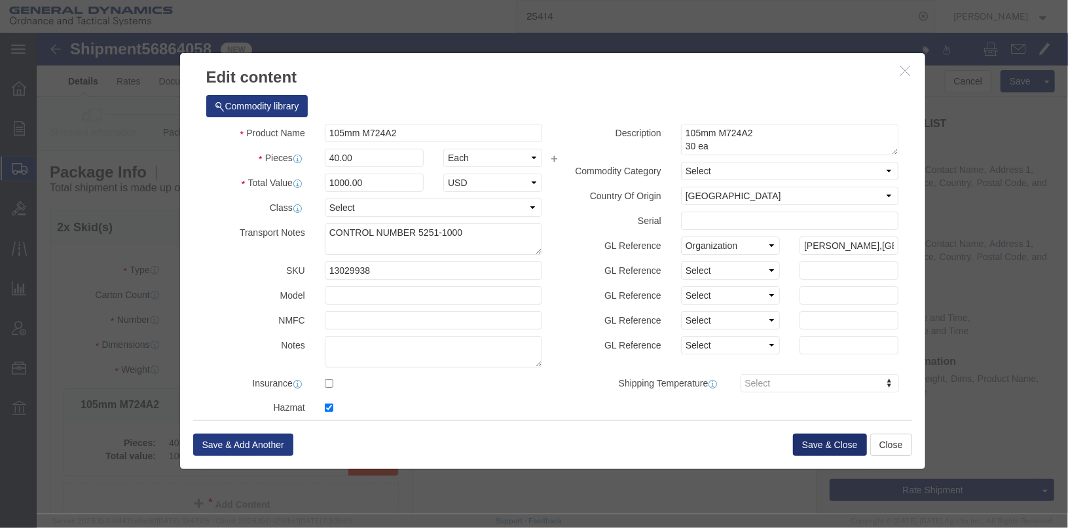
click button "Save & Close"
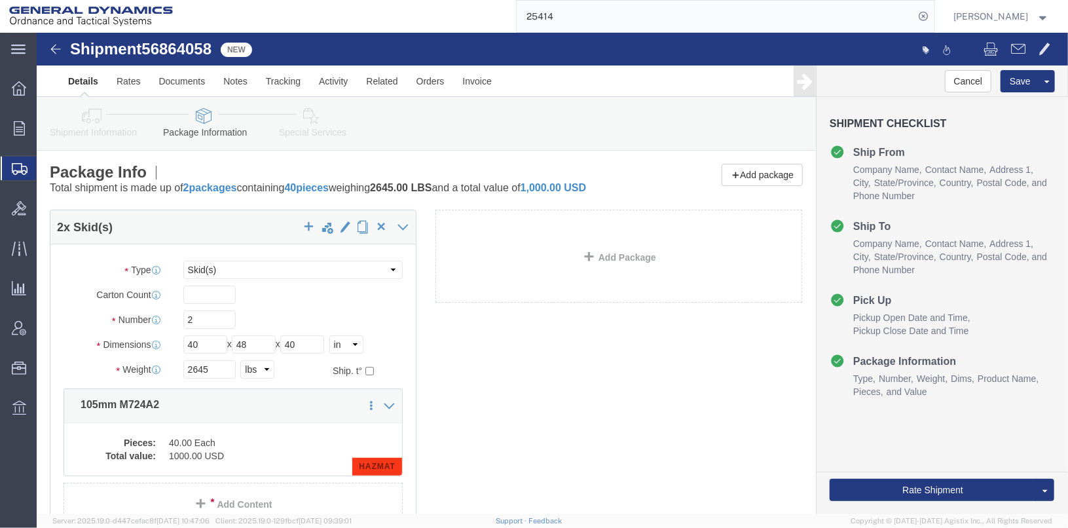
click icon
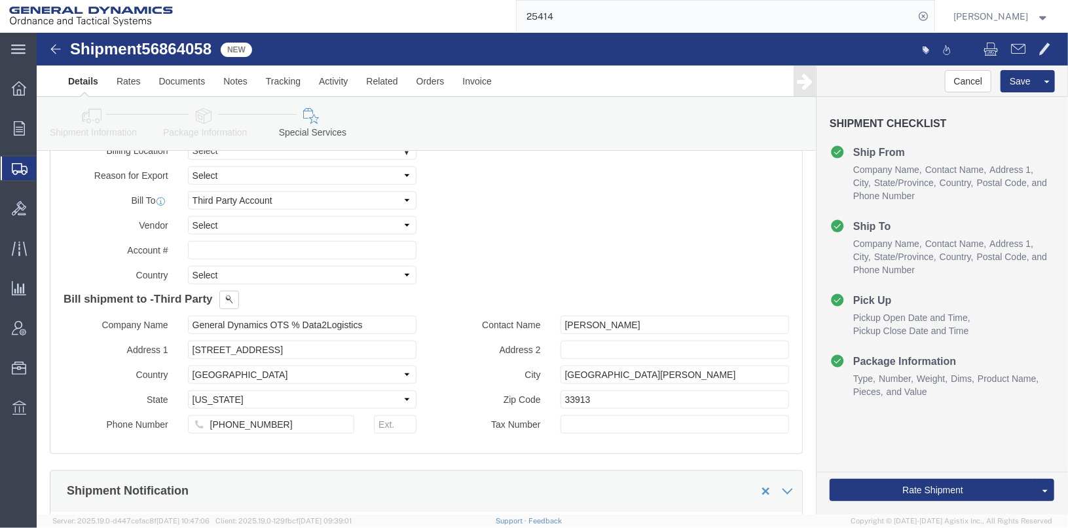
scroll to position [393, 0]
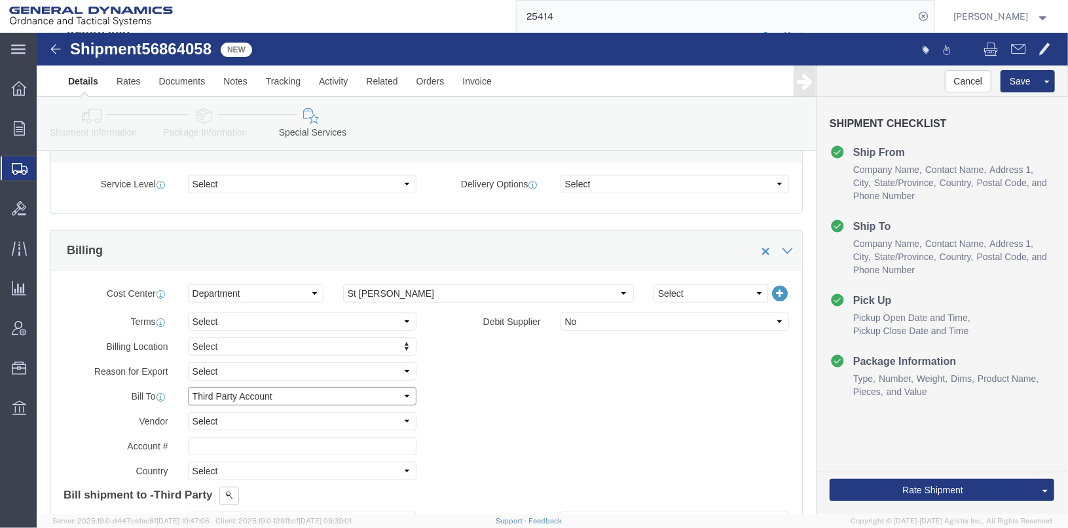
click select "Select Recipient Account Sender/Shipper Third Party Account"
select select "SHIP"
click select "Select Recipient Account Sender/Shipper Third Party Account"
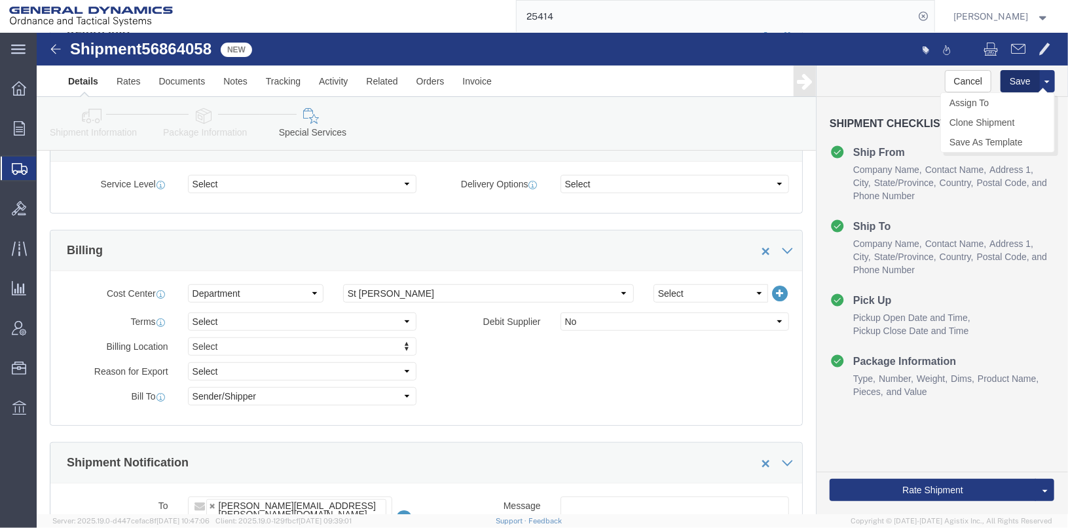
click button "Save"
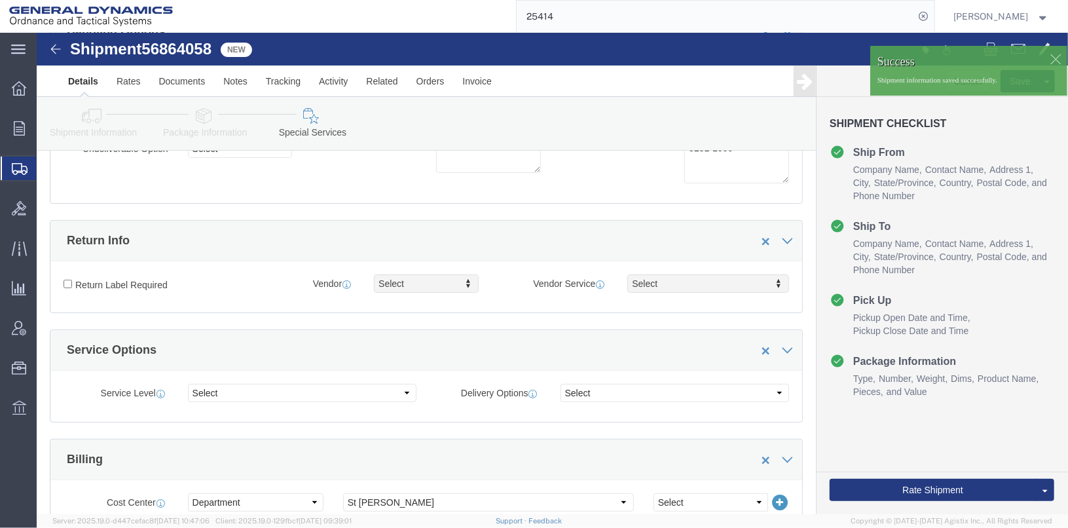
scroll to position [0, 0]
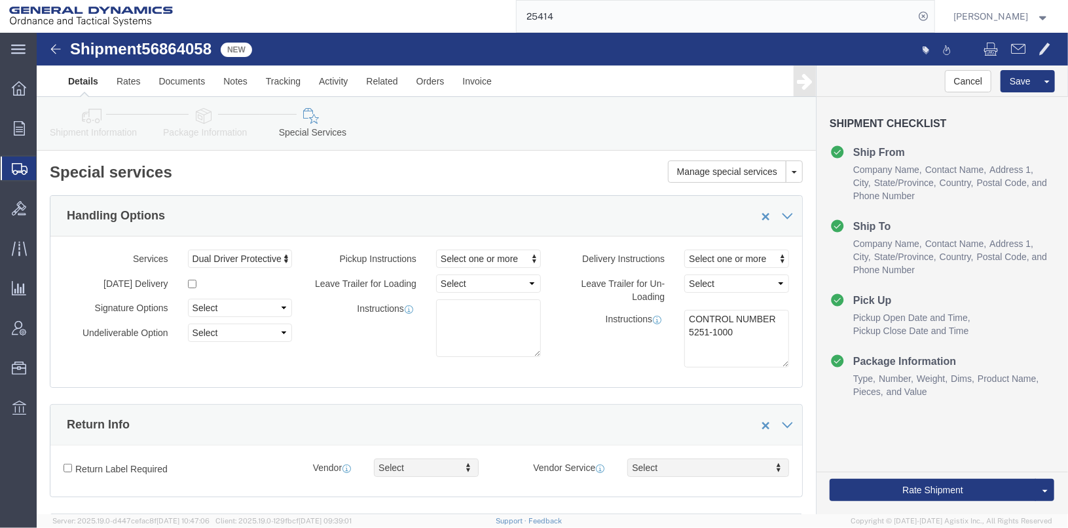
click icon
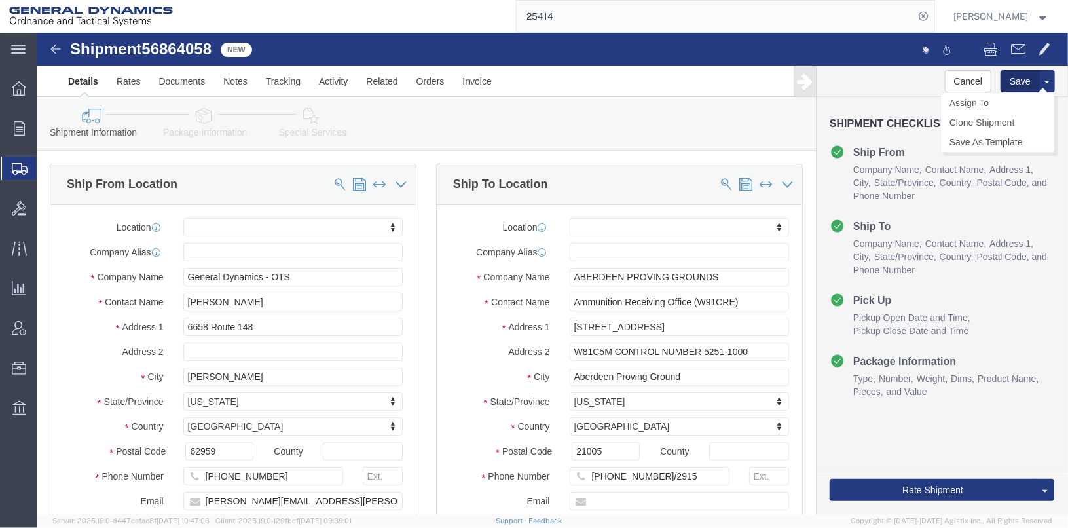
click button "Save"
click icon
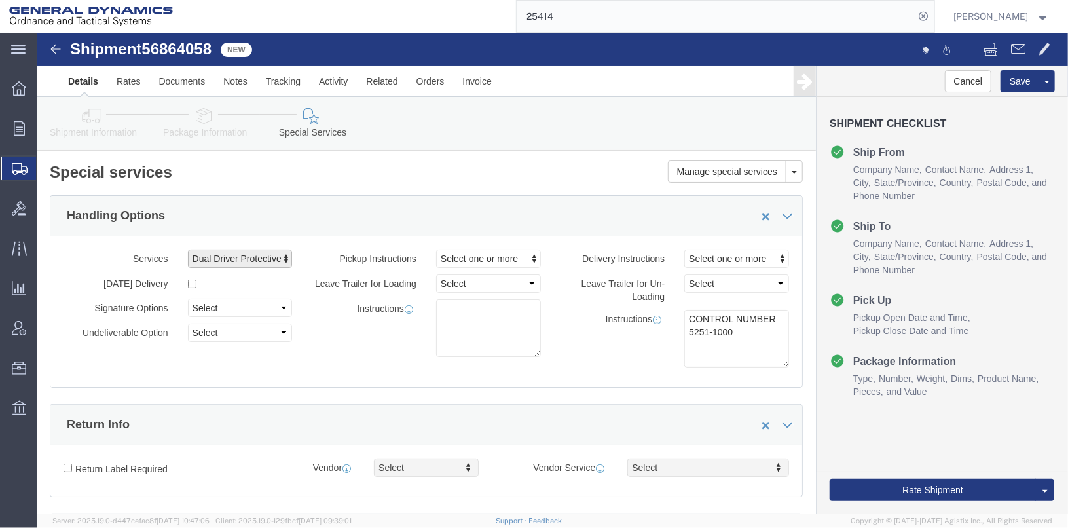
click span "Dual Driver Protective Service (DDP), Satellite Motor Surveillance Service (SNS…"
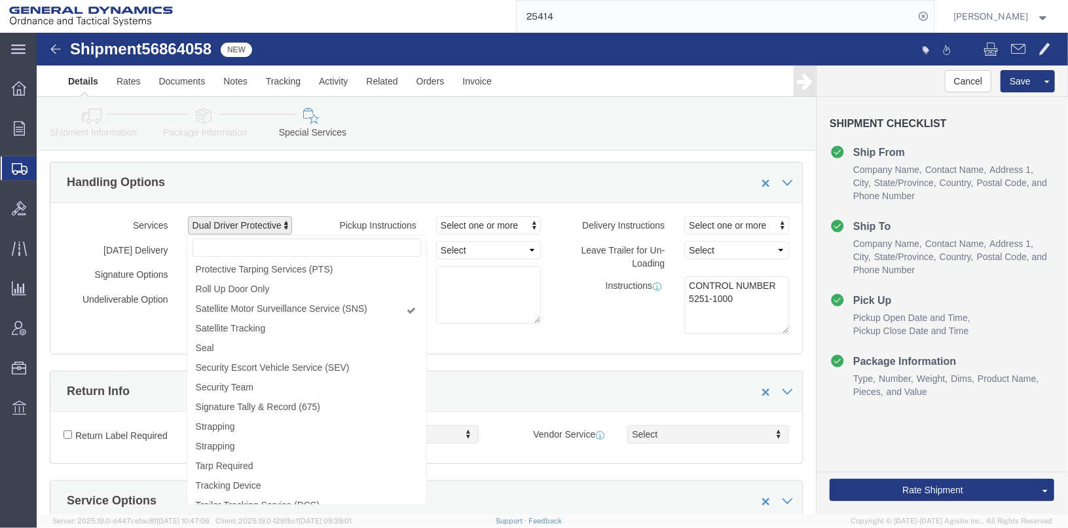
scroll to position [65, 0]
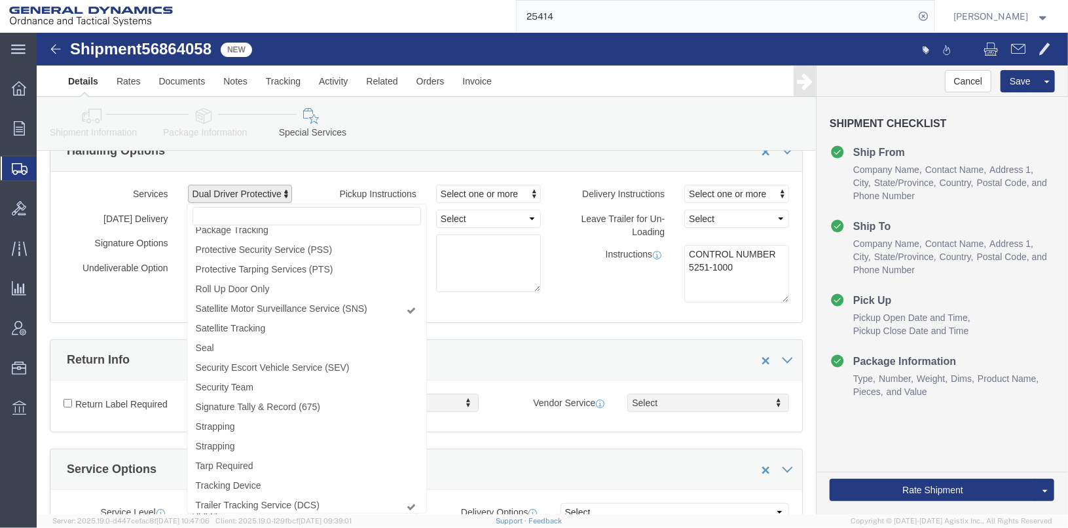
click div "Shipment Information Package Information Special Services"
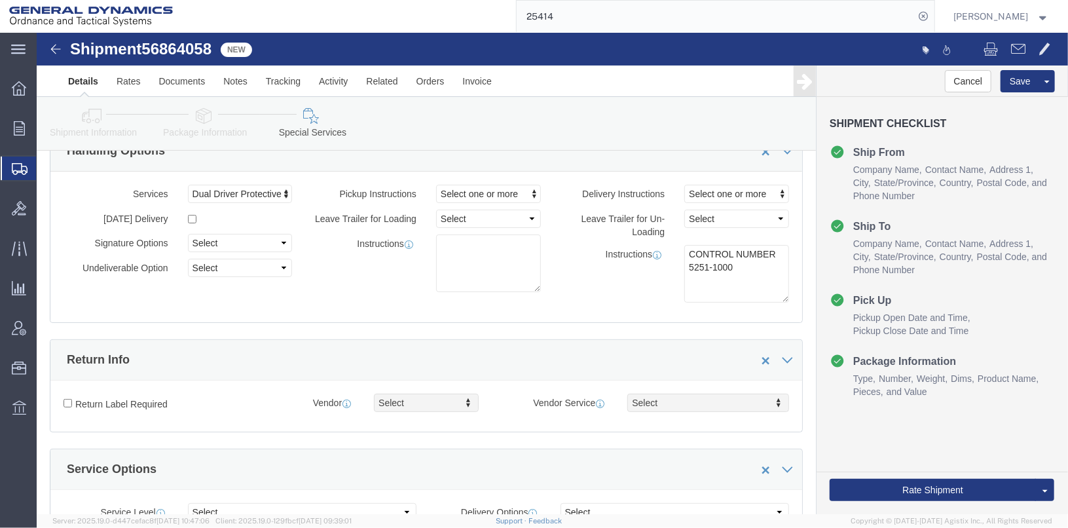
click icon
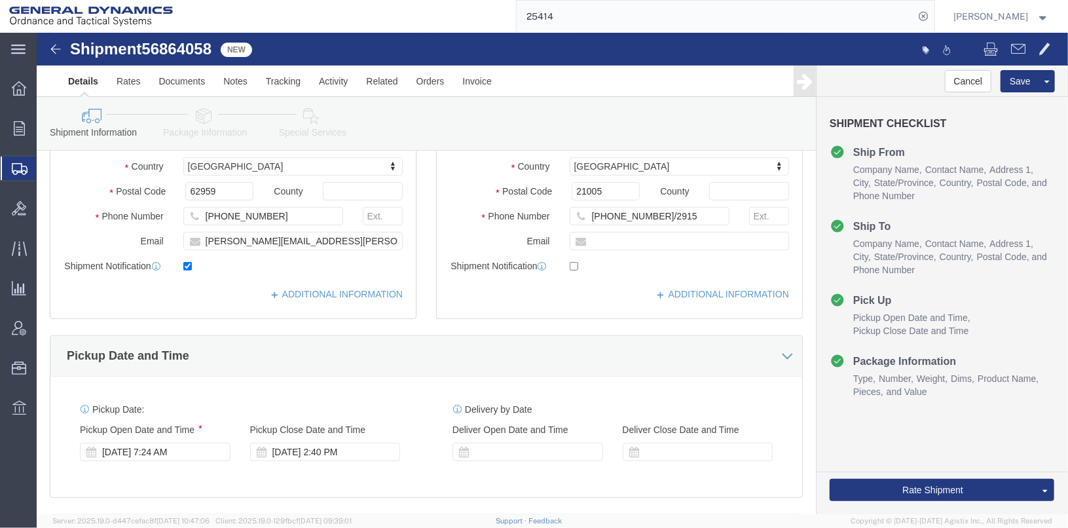
scroll to position [458, 0]
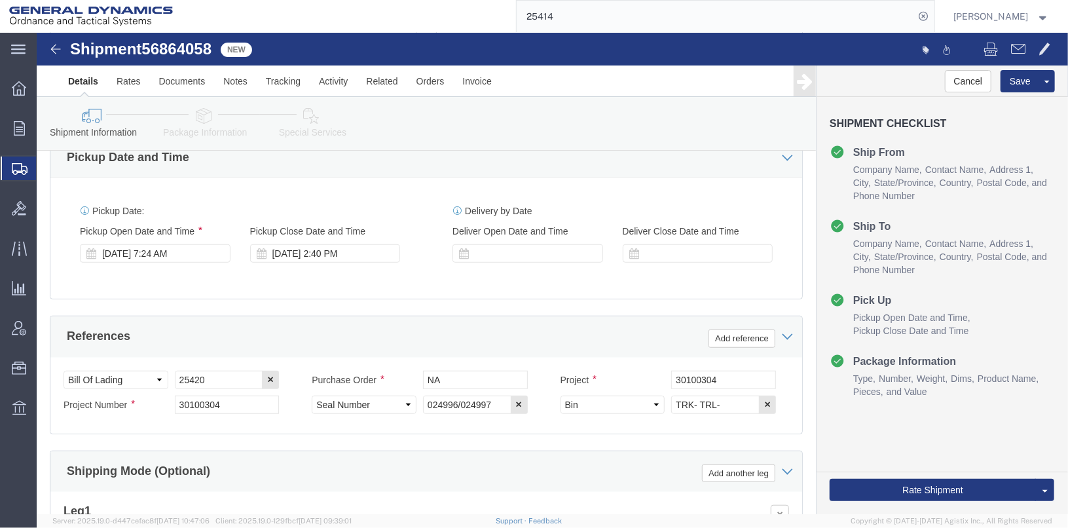
click link "Package Information"
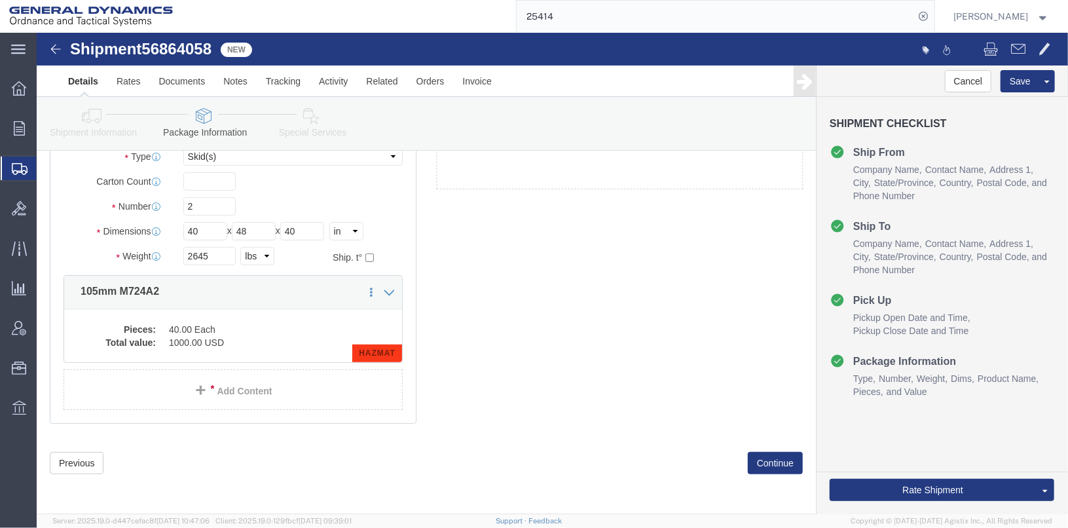
scroll to position [126, 0]
click div "2 x Skid(s) Package Type Select Bale(s) Basket(s) Bolt(s) Bottle(s) Buckets Bul…"
click dd "1000.00 USD"
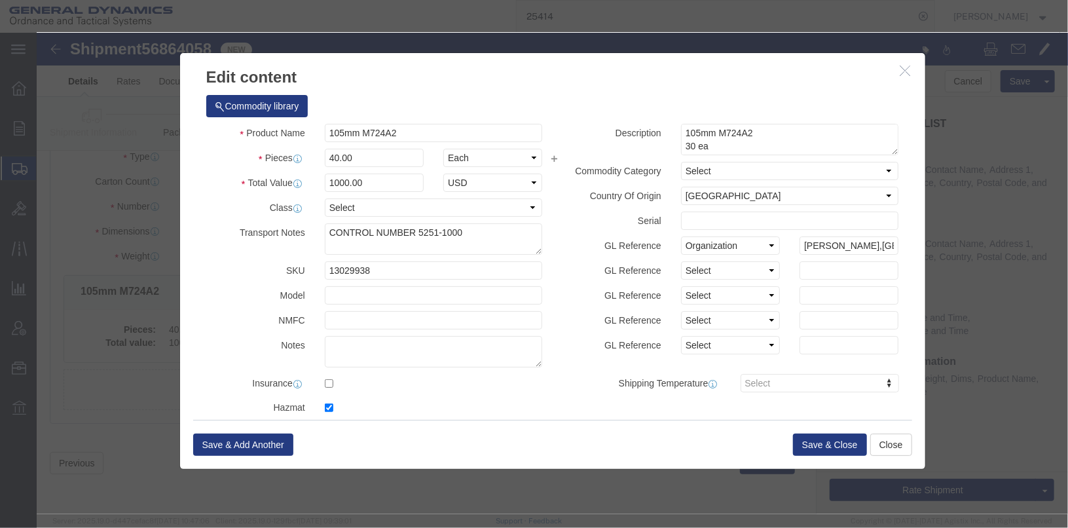
scroll to position [384, 0]
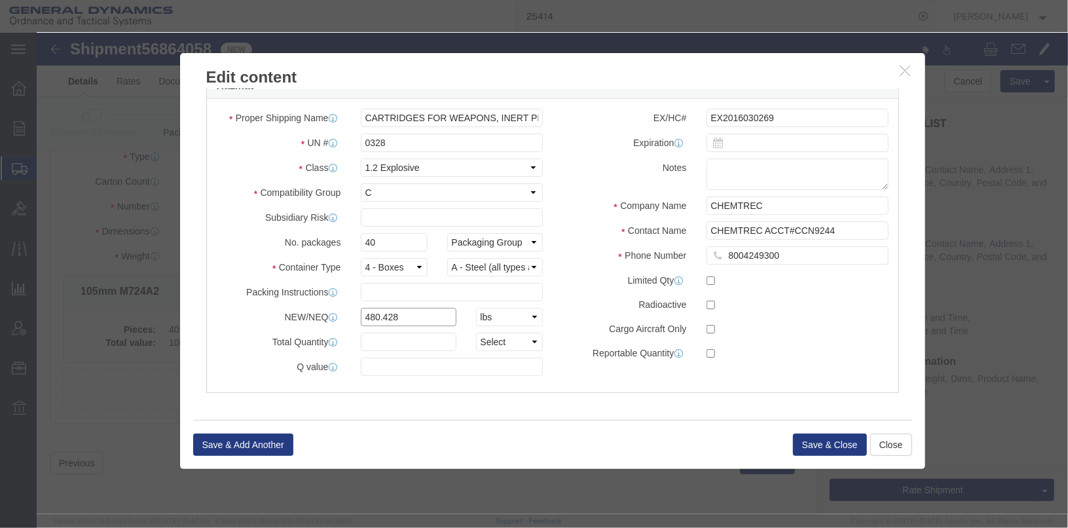
drag, startPoint x: 322, startPoint y: 282, endPoint x: 341, endPoint y: 286, distance: 19.5
click input "480.428"
click button "Save & Close"
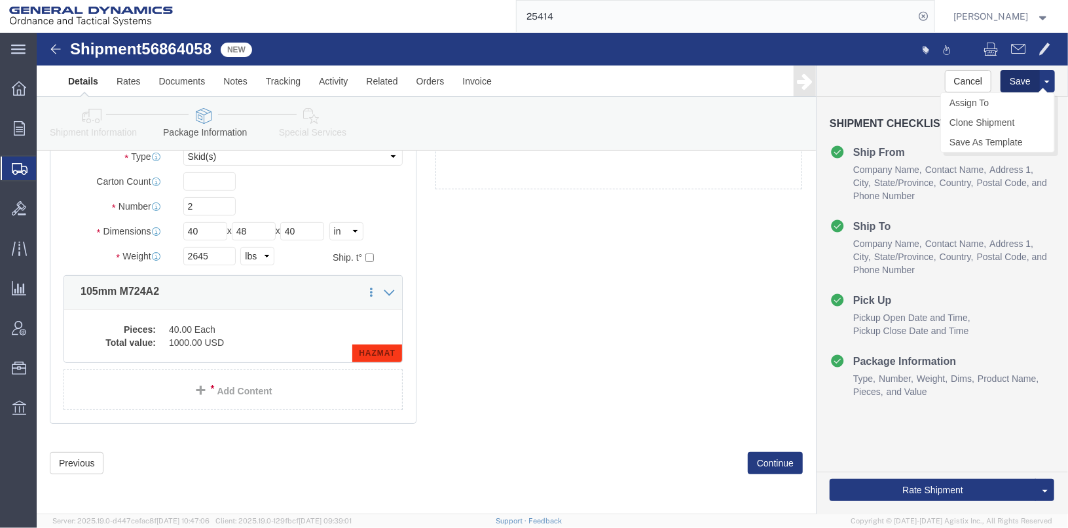
click button "Save"
